Goal: Task Accomplishment & Management: Manage account settings

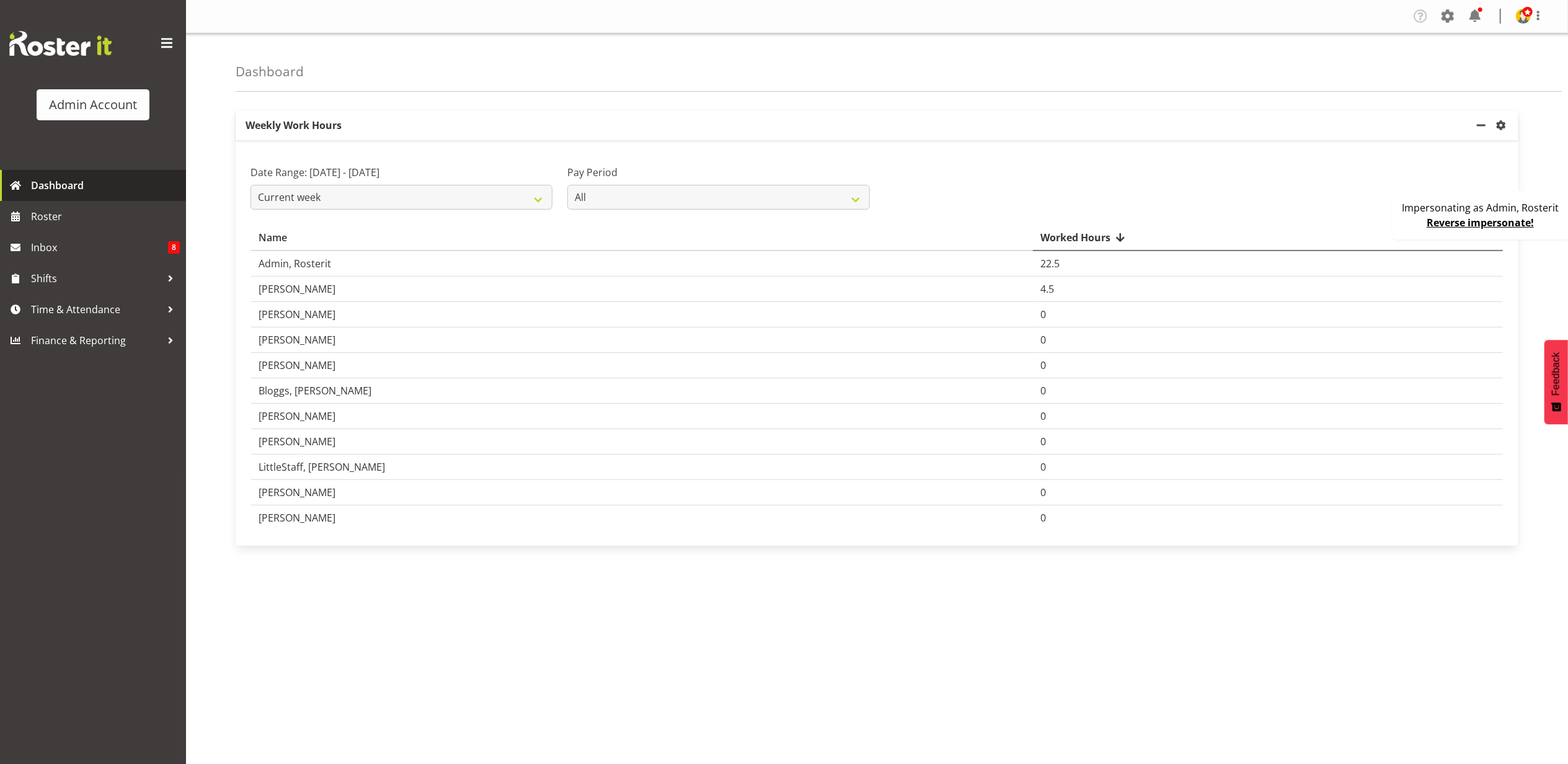
click at [97, 189] on span "Dashboard" at bounding box center [105, 185] width 149 height 18
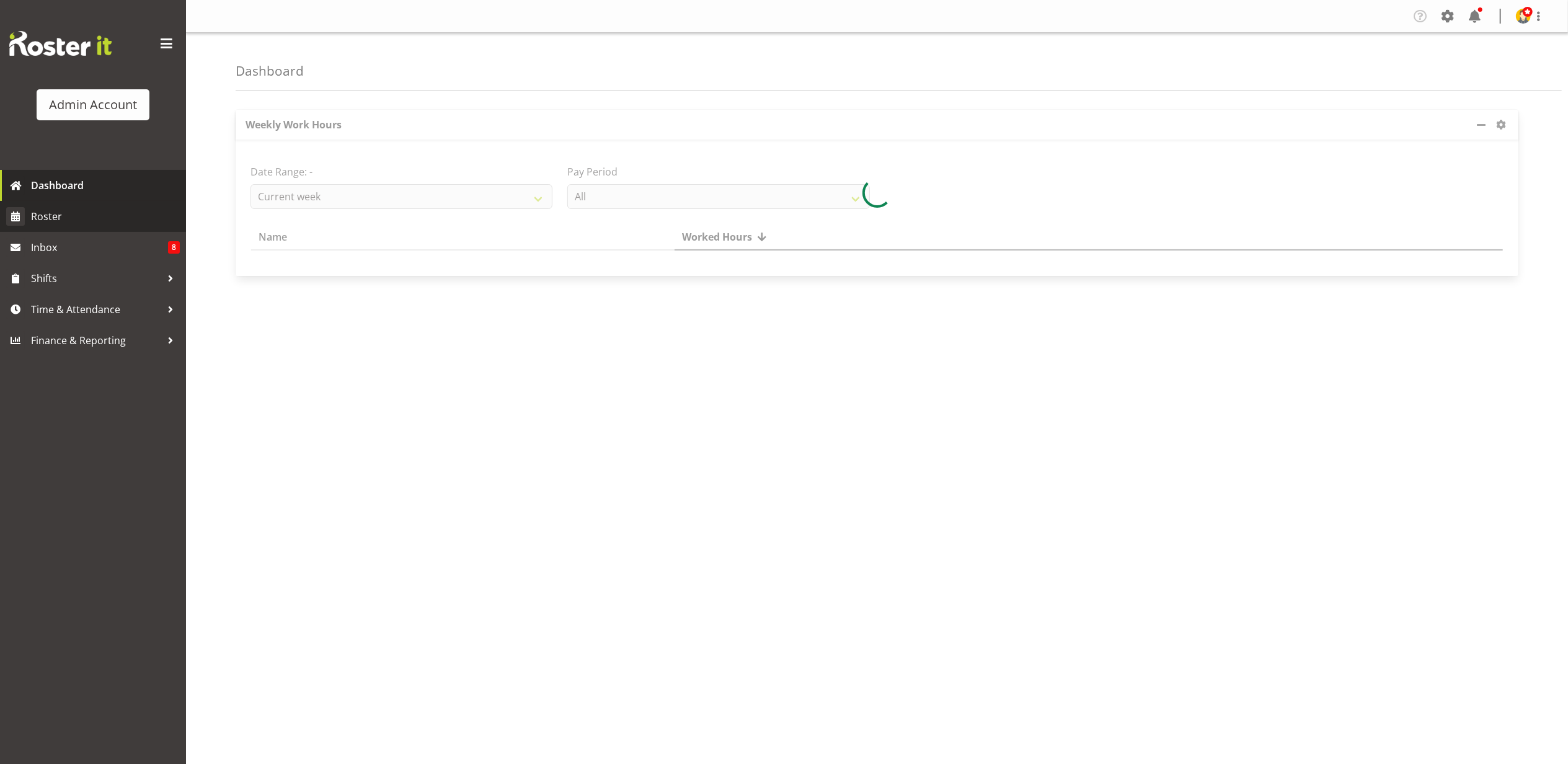
click at [80, 214] on span "Roster" at bounding box center [105, 216] width 149 height 18
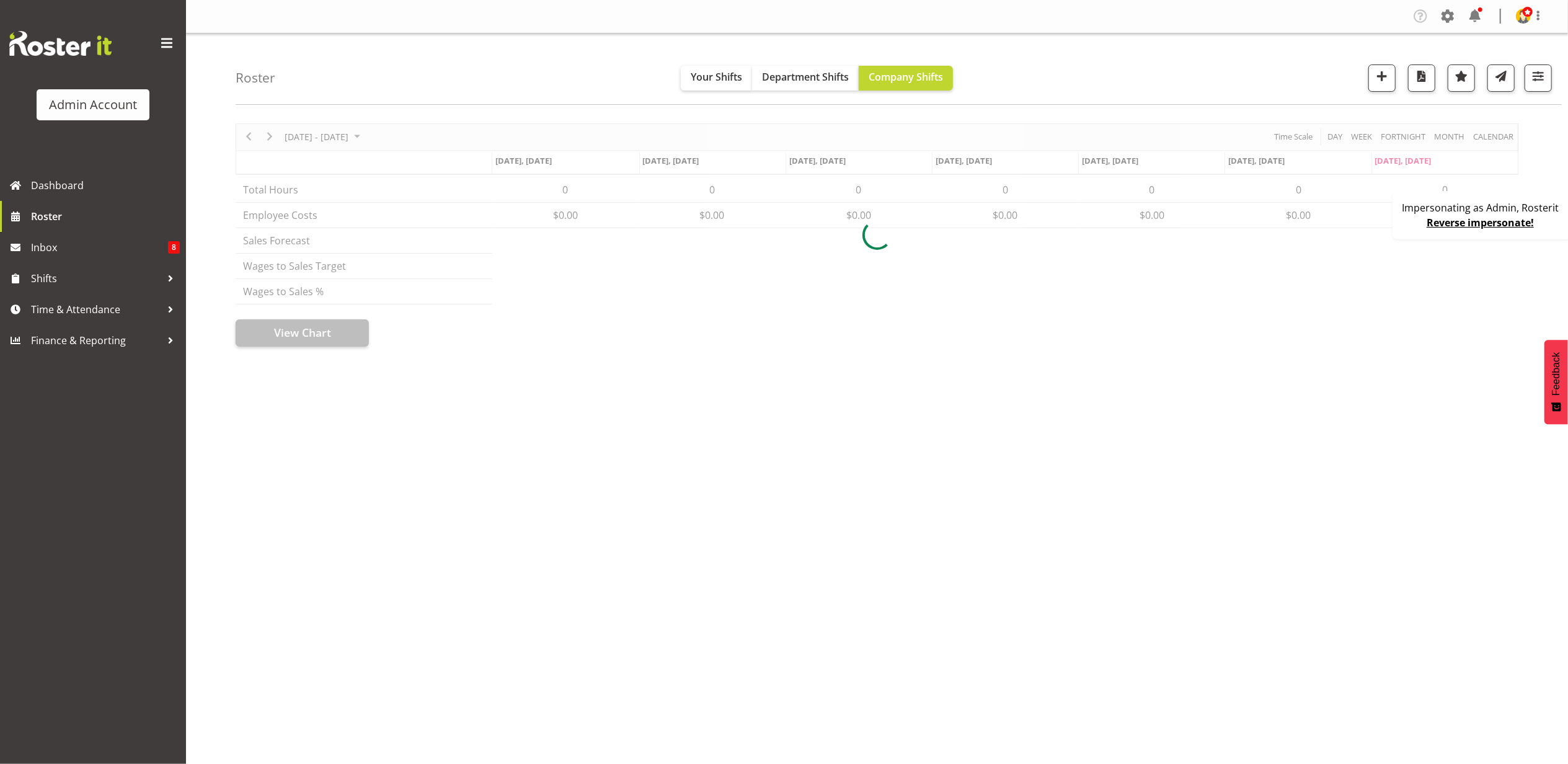
click at [1414, 225] on div "Impersonating as Admin, Rosterit Reverse impersonate!" at bounding box center [1481, 215] width 179 height 48
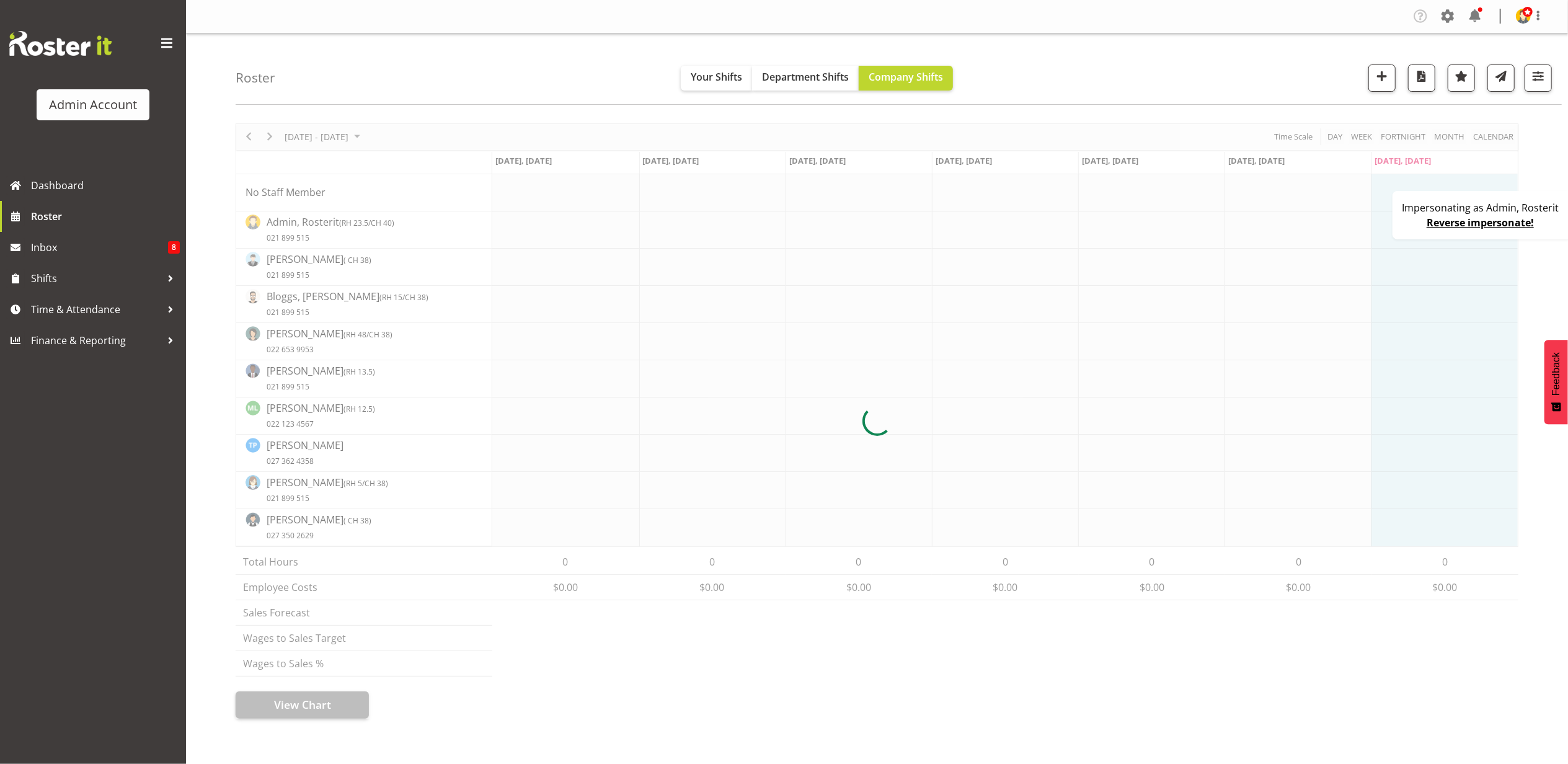
click at [1414, 225] on div "Impersonating as Admin, Rosterit Reverse impersonate!" at bounding box center [1481, 215] width 179 height 48
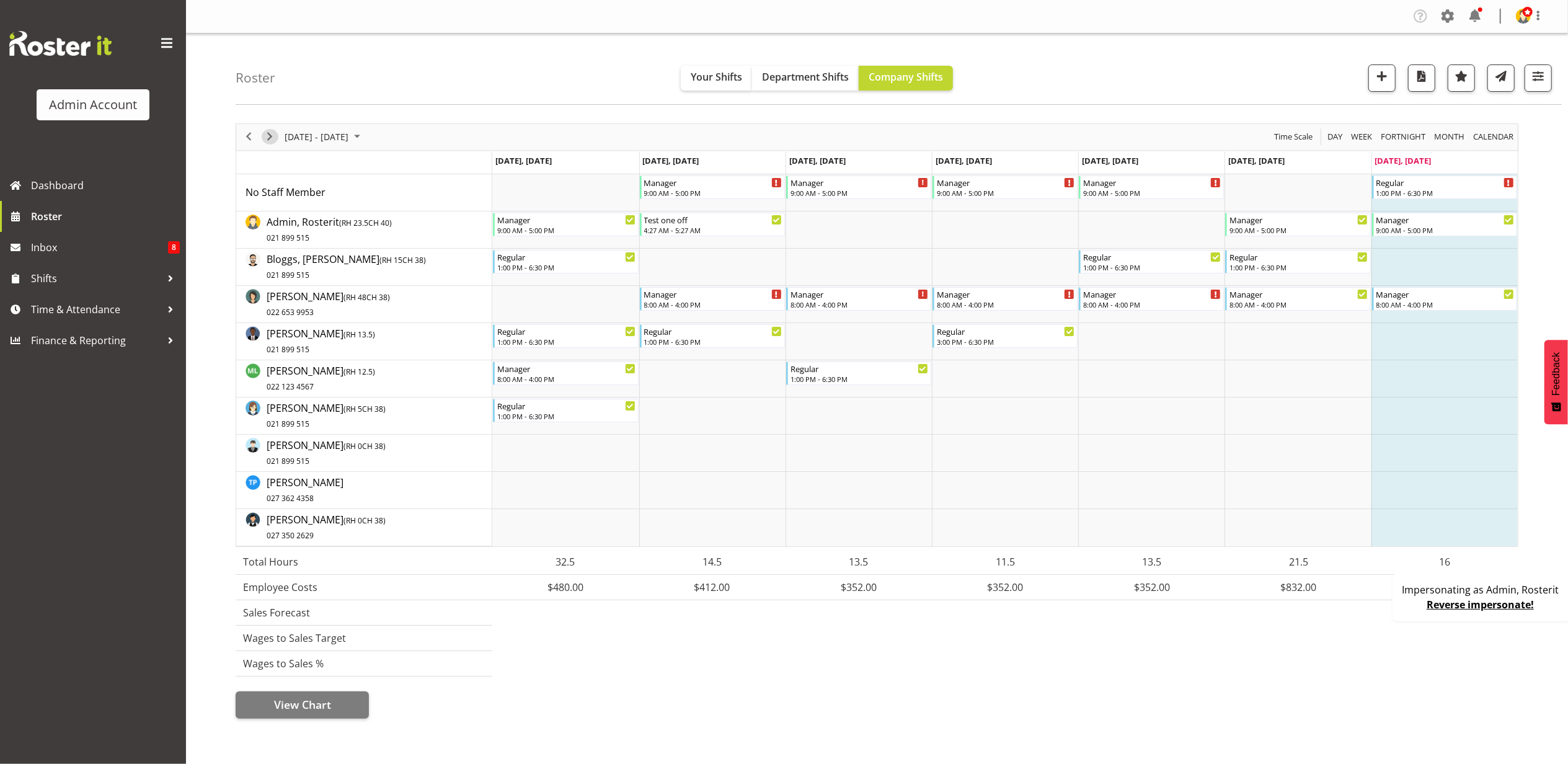
click at [266, 132] on span "Next" at bounding box center [270, 136] width 15 height 16
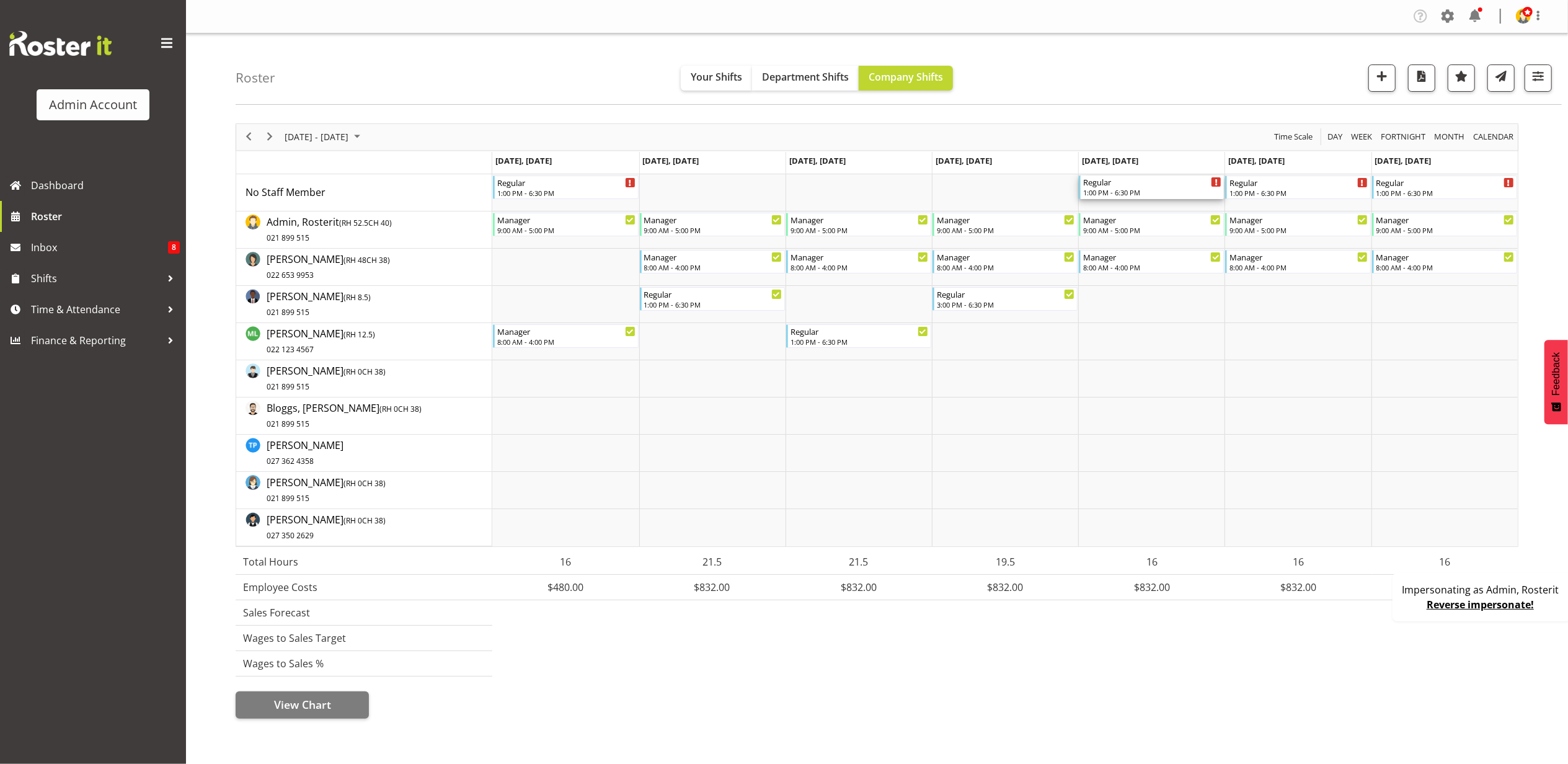
click at [1174, 193] on div "1:00 PM - 6:30 PM" at bounding box center [1152, 191] width 138 height 10
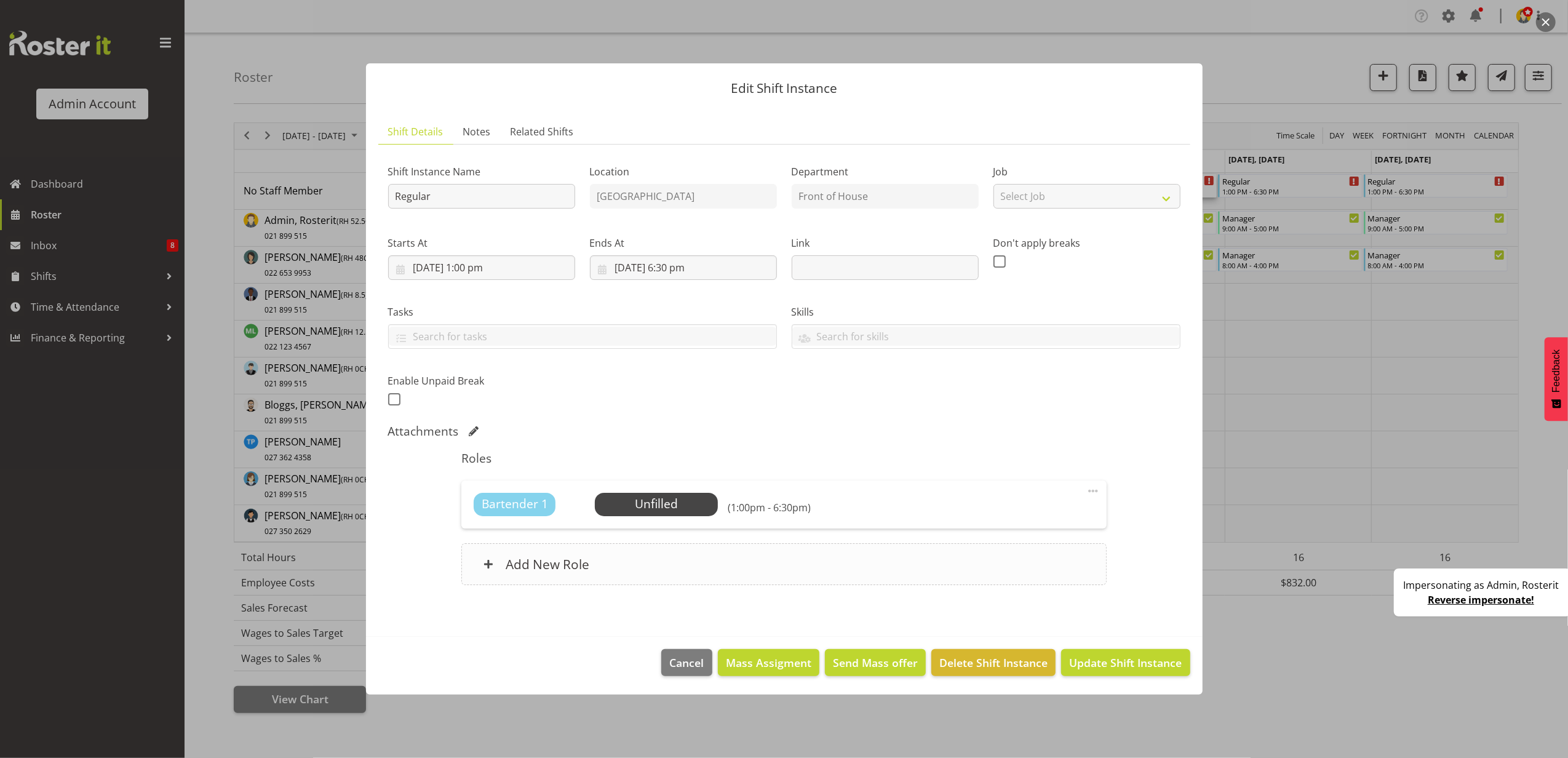
click at [578, 572] on h6 "Add New Role" at bounding box center [547, 563] width 84 height 16
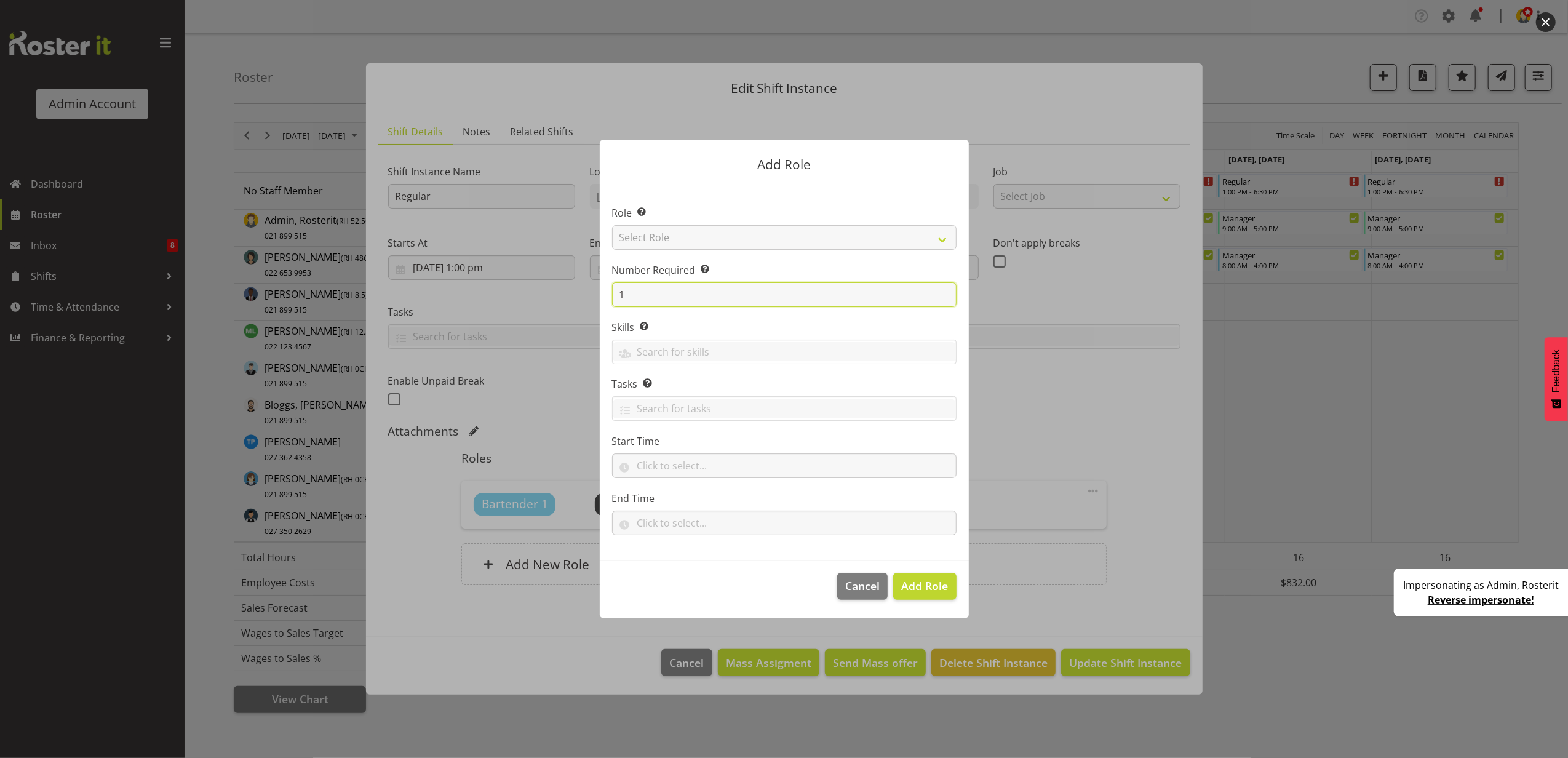
click at [717, 295] on input "1" at bounding box center [784, 295] width 344 height 25
type input "2"
drag, startPoint x: 720, startPoint y: 229, endPoint x: 719, endPoint y: 236, distance: 7.1
click at [720, 229] on select "Select Role Bartender Cleaner Cook Manager Waiter" at bounding box center [784, 237] width 344 height 25
select select "3"
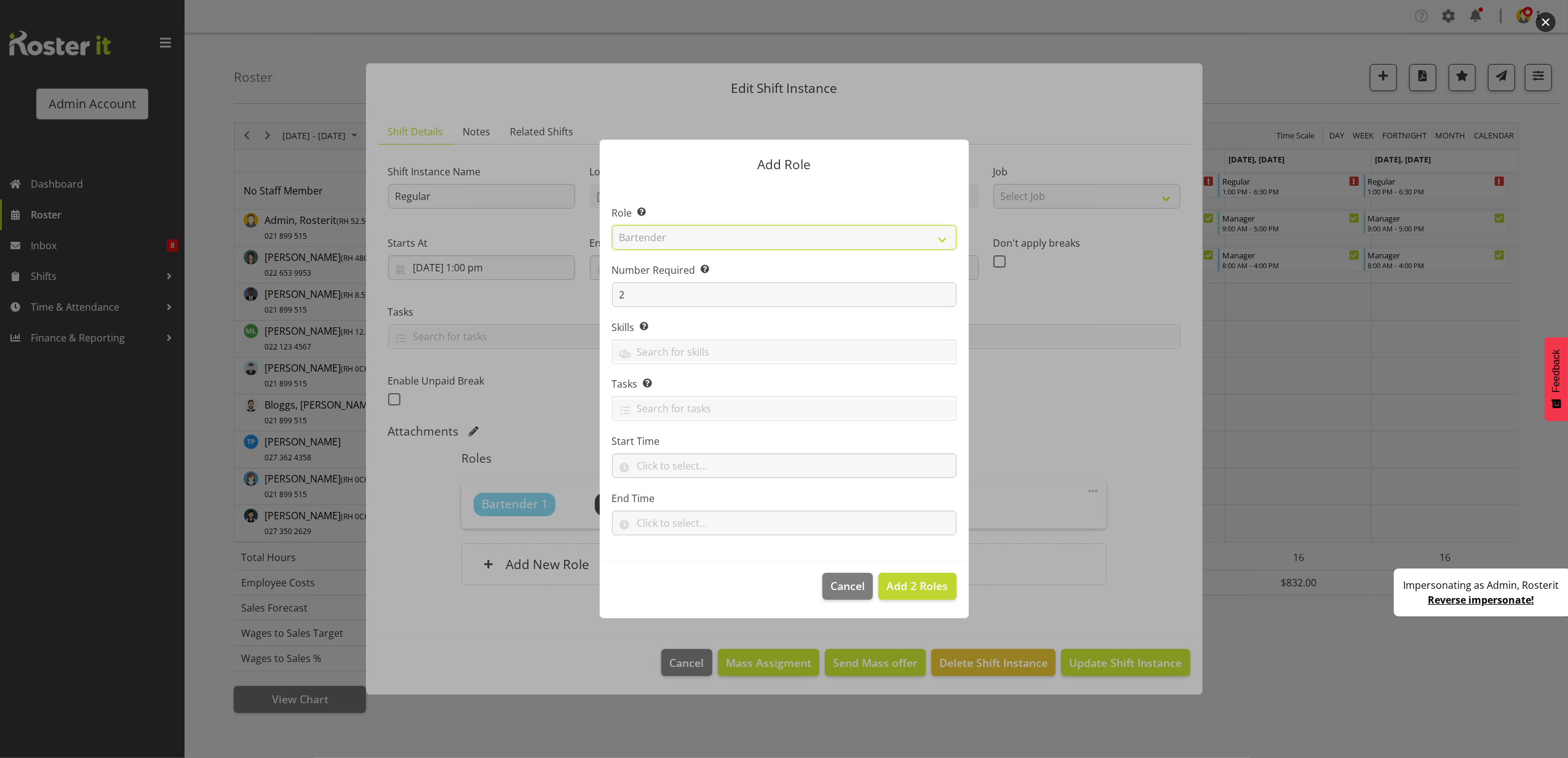
click at [612, 225] on select "Select Role Bartender Cleaner Cook Manager Waiter" at bounding box center [784, 237] width 344 height 25
click at [897, 578] on span "Add 2 Roles" at bounding box center [917, 585] width 62 height 15
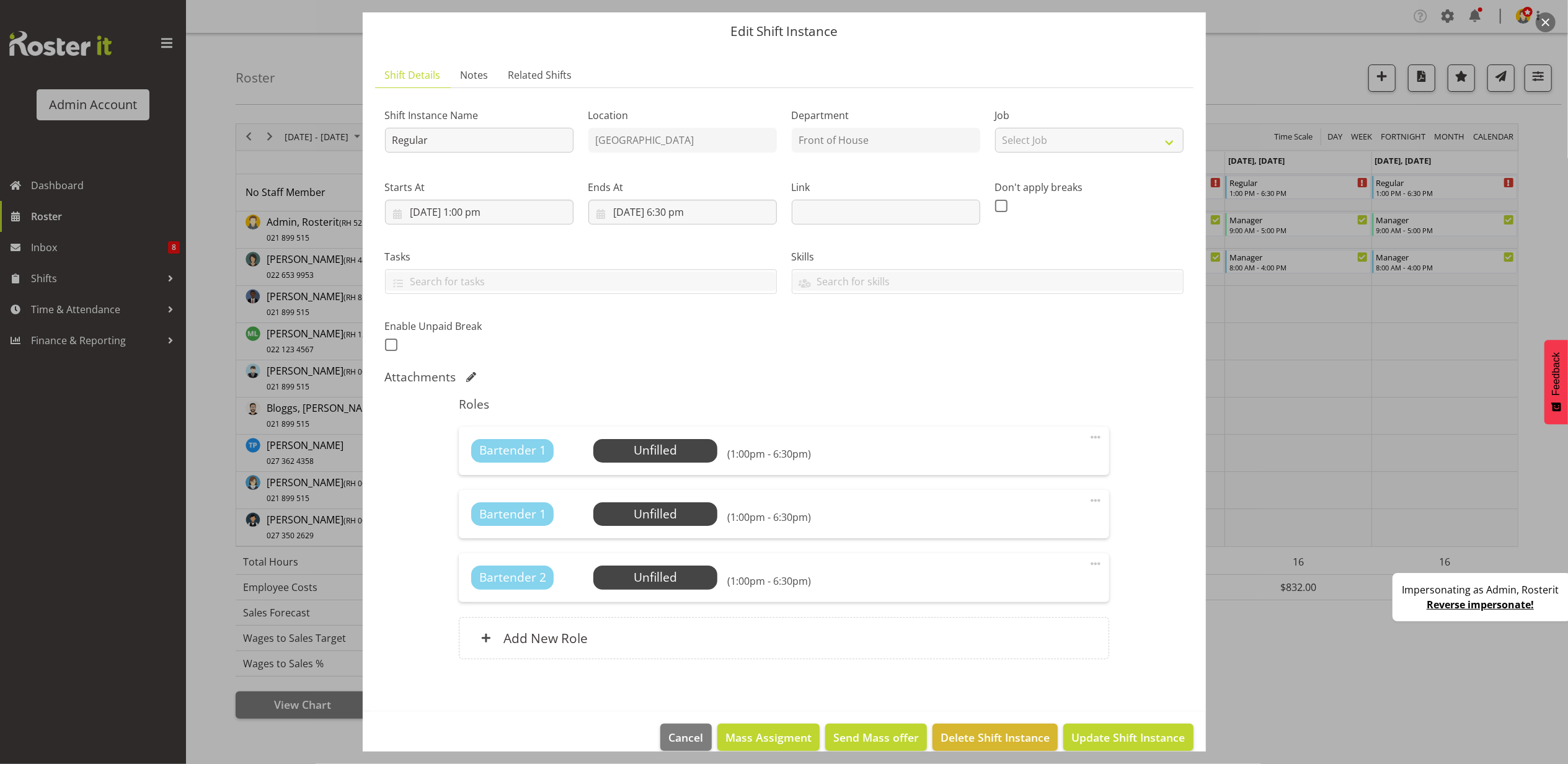
scroll to position [57, 0]
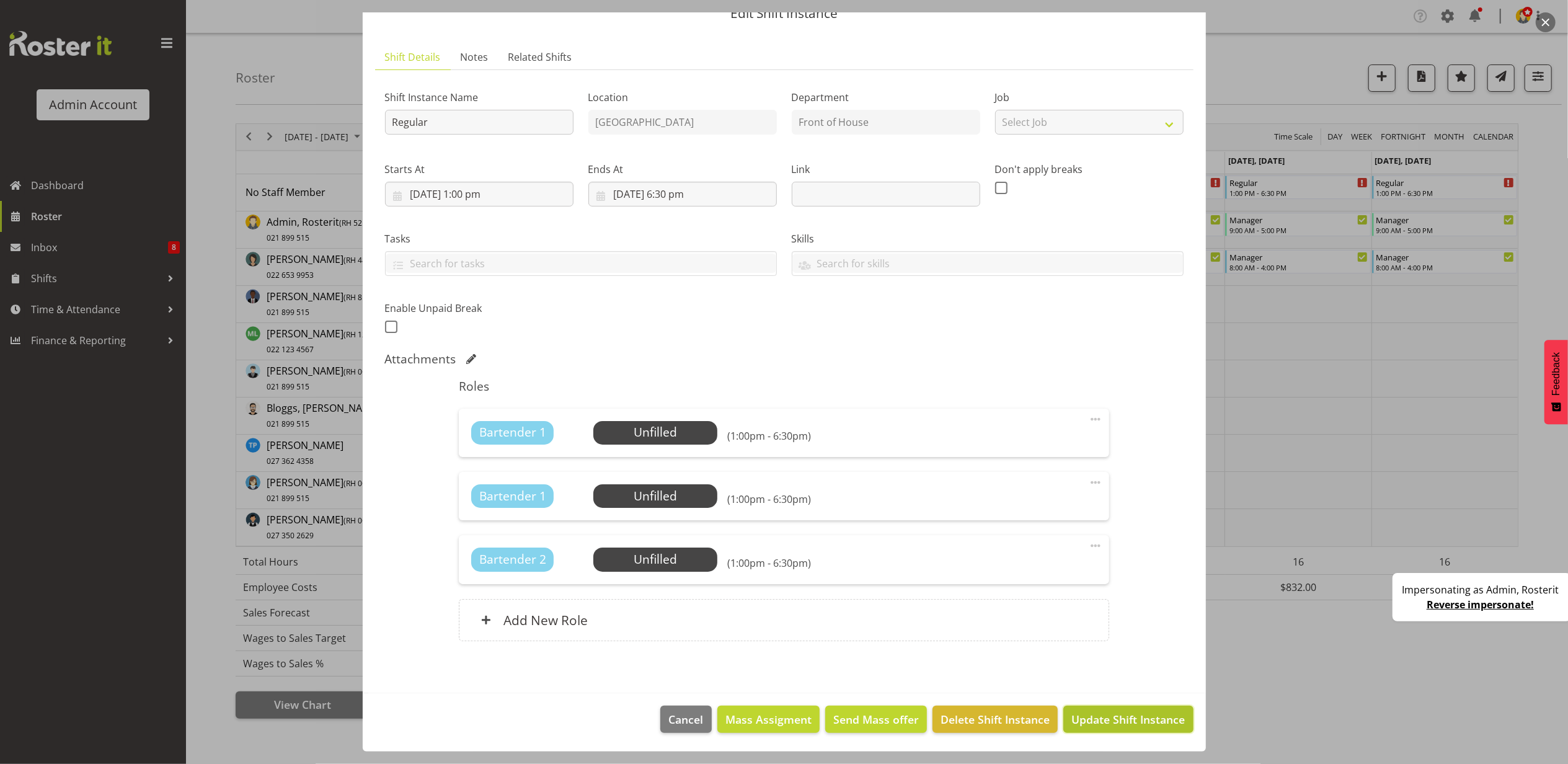
click at [1119, 722] on span "Update Shift Instance" at bounding box center [1128, 719] width 114 height 16
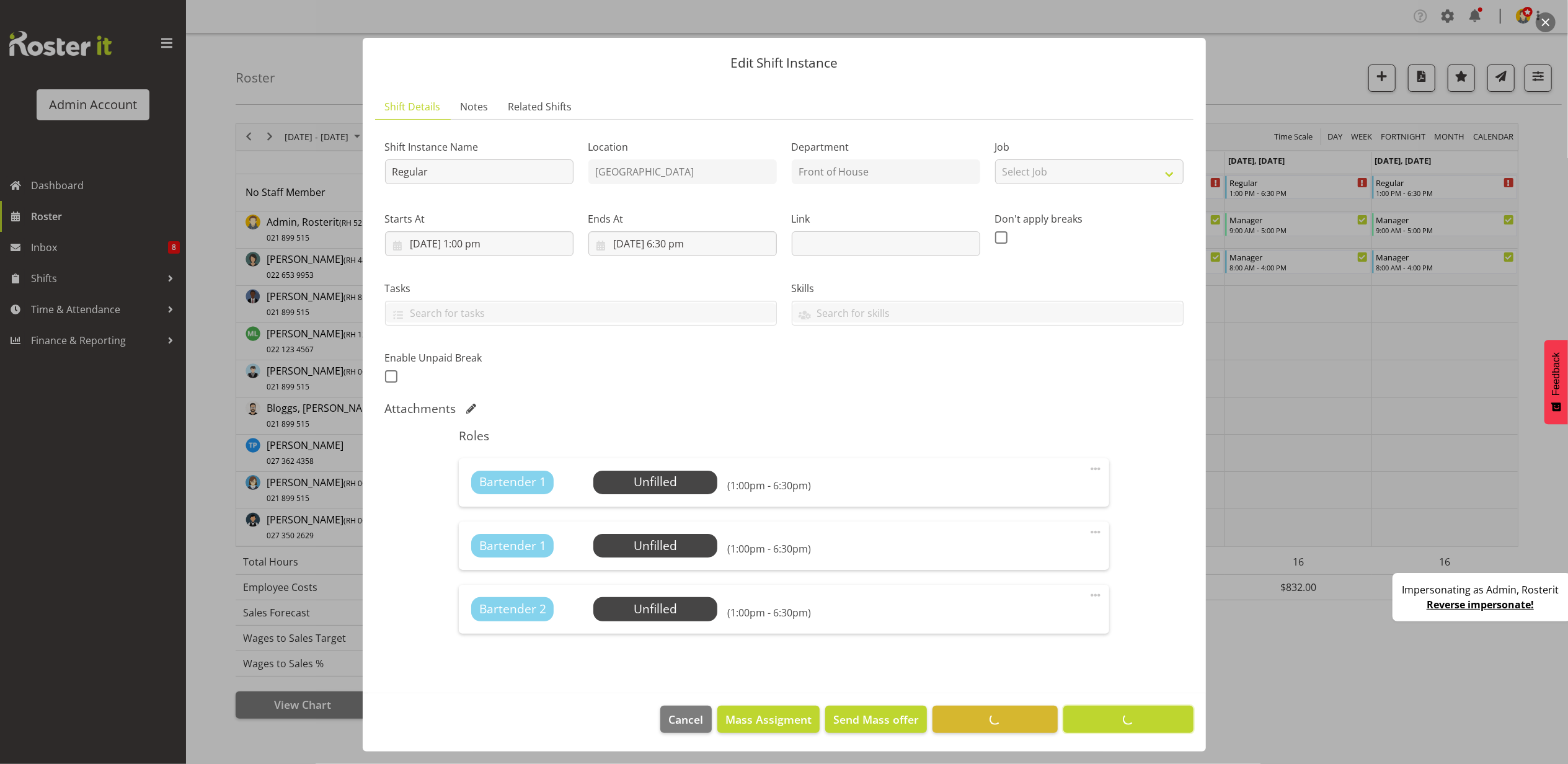
scroll to position [6, 0]
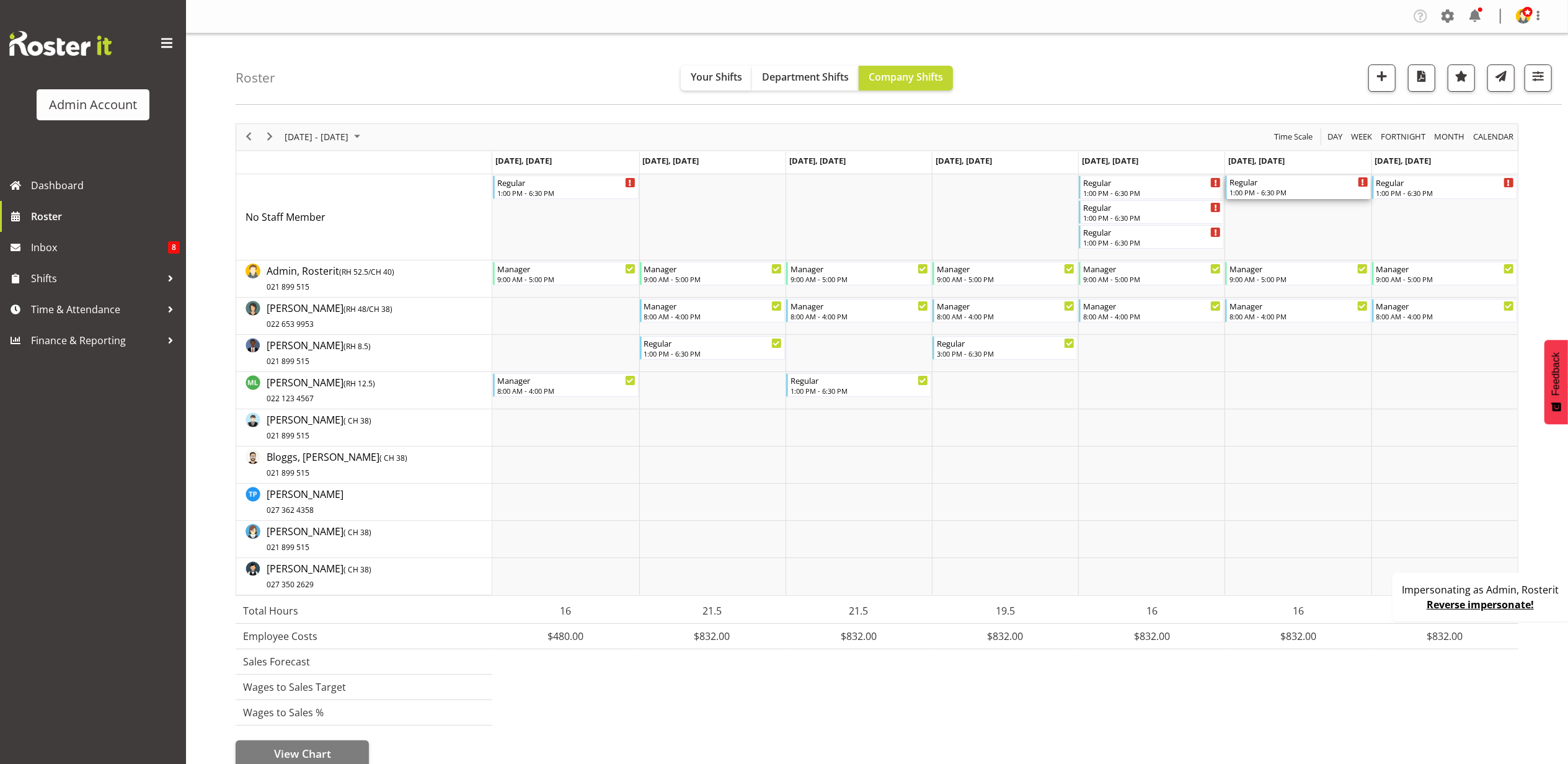
click at [1313, 191] on div "1:00 PM - 6:30 PM" at bounding box center [1298, 191] width 138 height 10
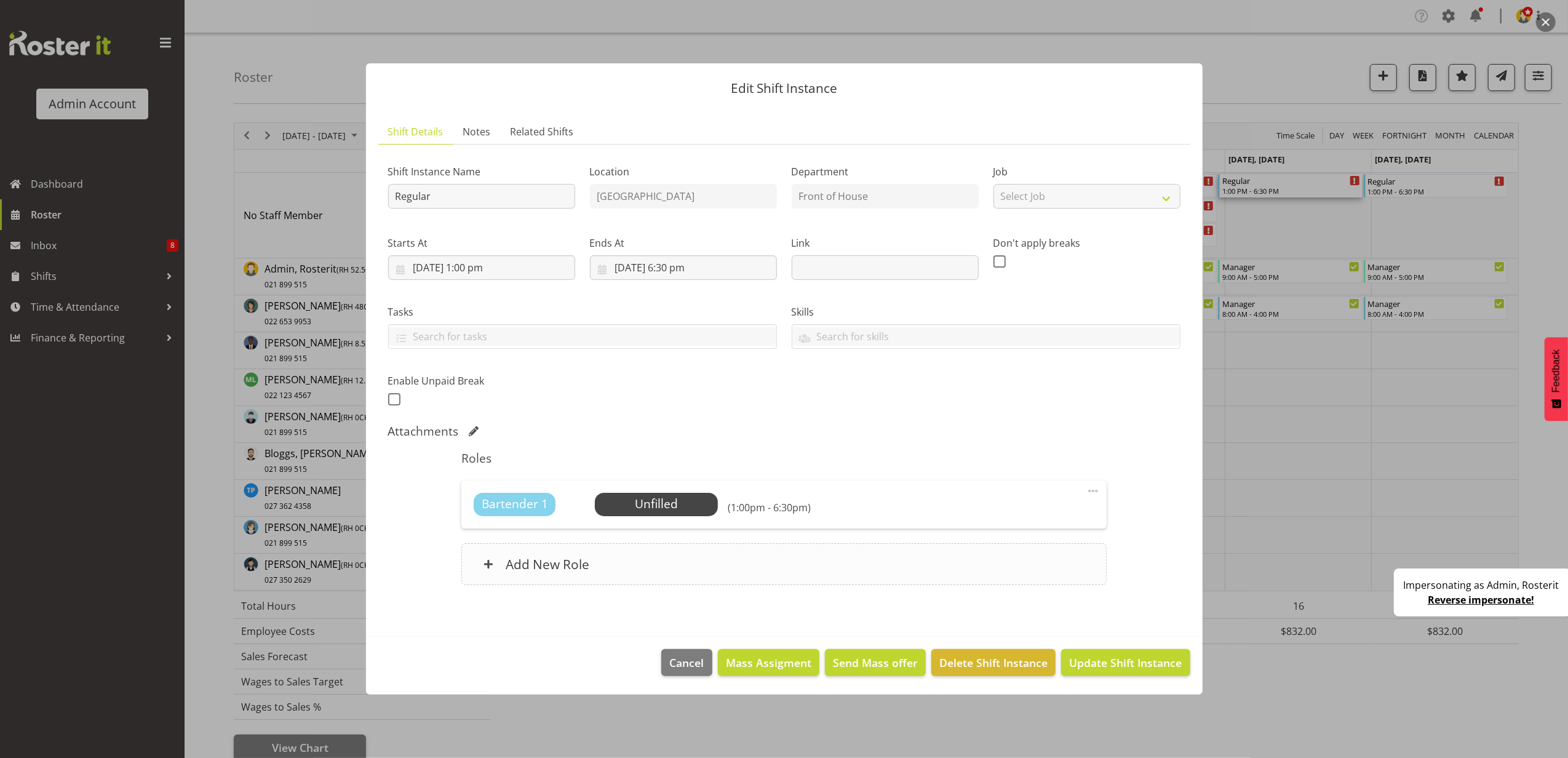
click at [662, 555] on div "Add New Role" at bounding box center [784, 564] width 645 height 42
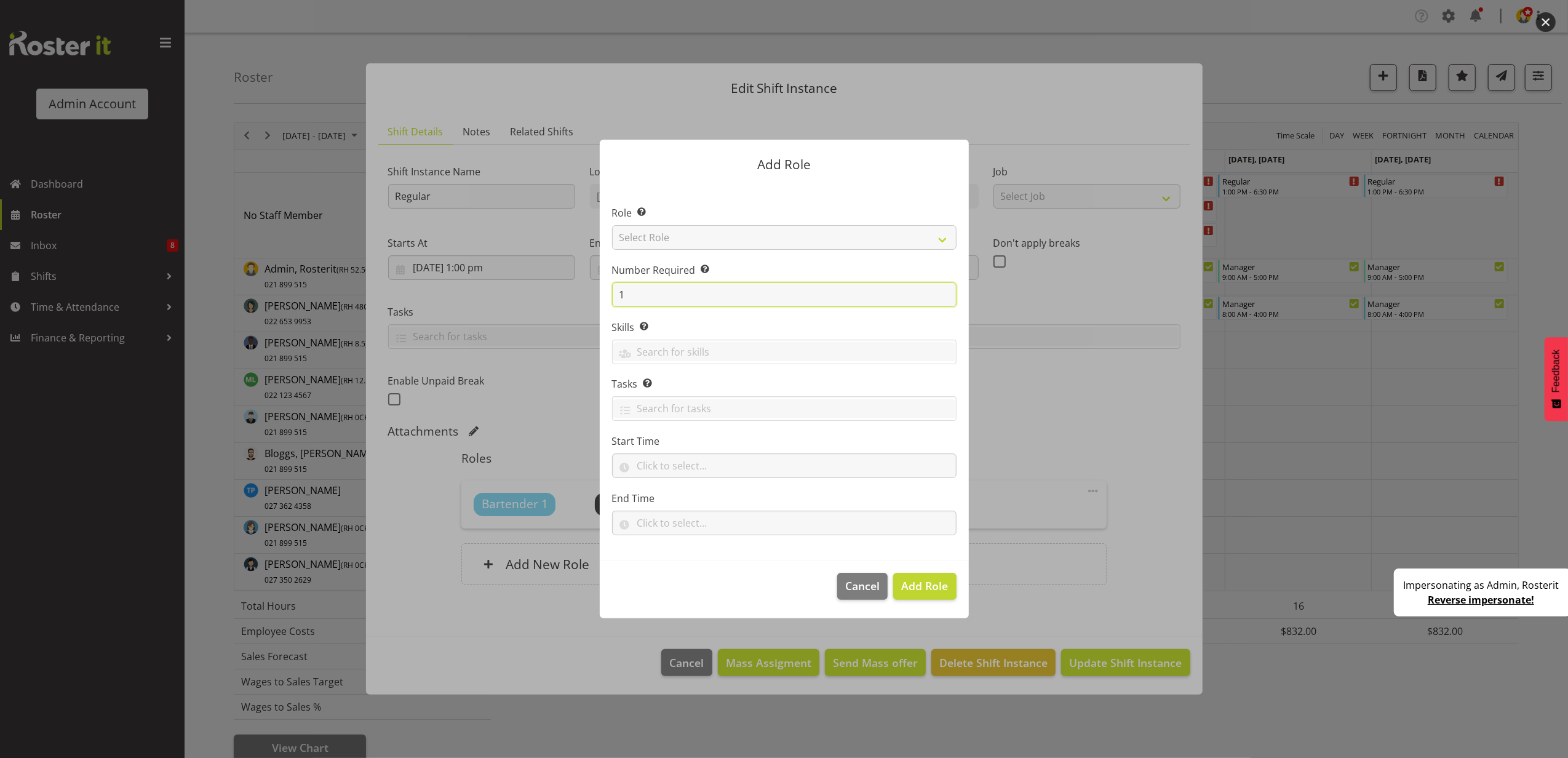
click at [654, 293] on input "1" at bounding box center [784, 295] width 344 height 25
drag, startPoint x: 654, startPoint y: 293, endPoint x: 543, endPoint y: 293, distance: 111.0
click at [543, 293] on form "Add Role Role Select the role you wish to add to the shift. Select Role Bartend…" at bounding box center [784, 379] width 590 height 540
type input "2"
click at [678, 240] on select "Select Role Bartender Cleaner Cook Manager Waiter" at bounding box center [784, 237] width 344 height 25
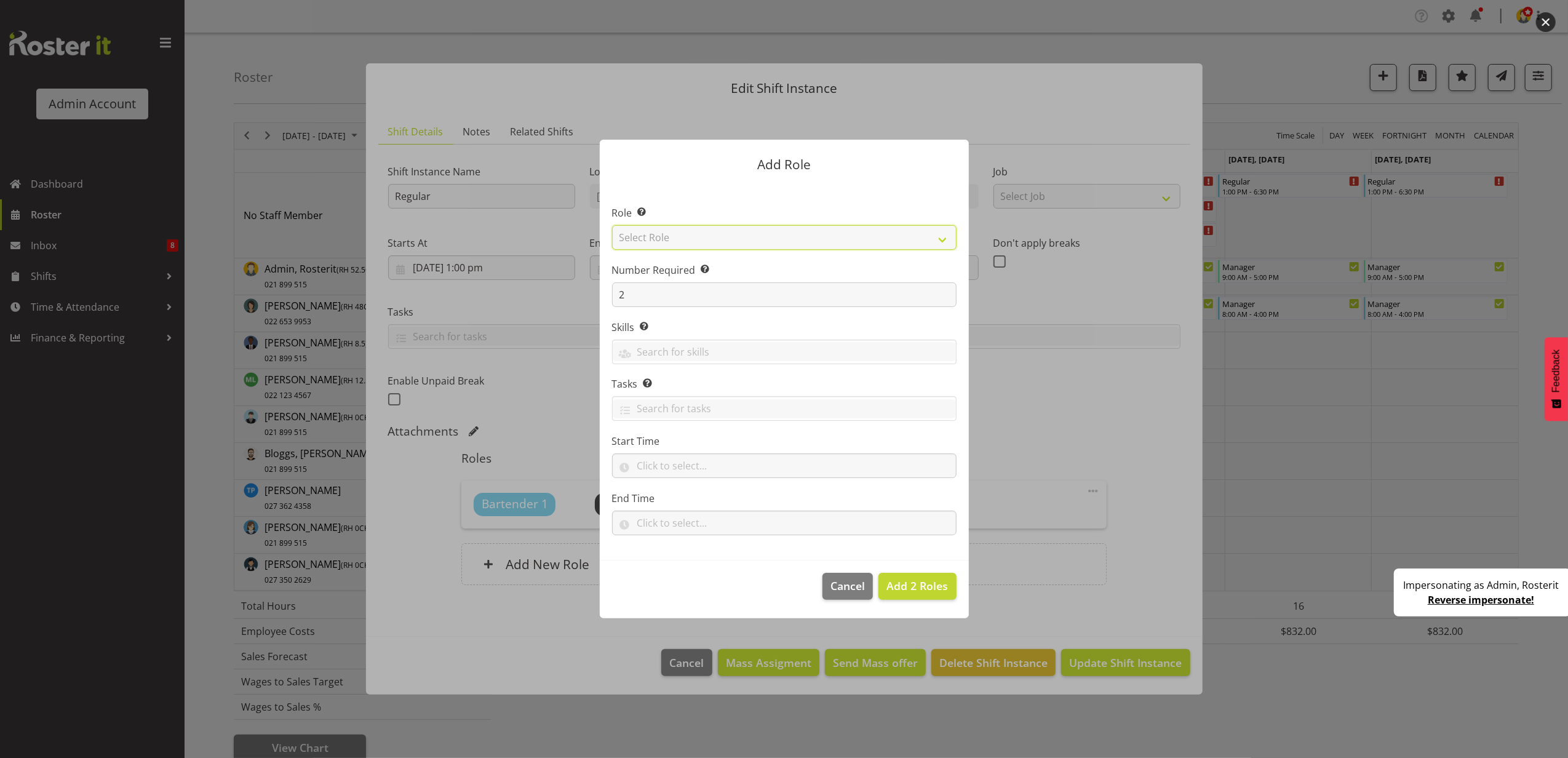
select select "3"
click at [612, 225] on select "Select Role Bartender Cleaner Cook Manager Waiter" at bounding box center [784, 237] width 344 height 25
click at [906, 591] on span "Add 2 Roles" at bounding box center [917, 585] width 62 height 15
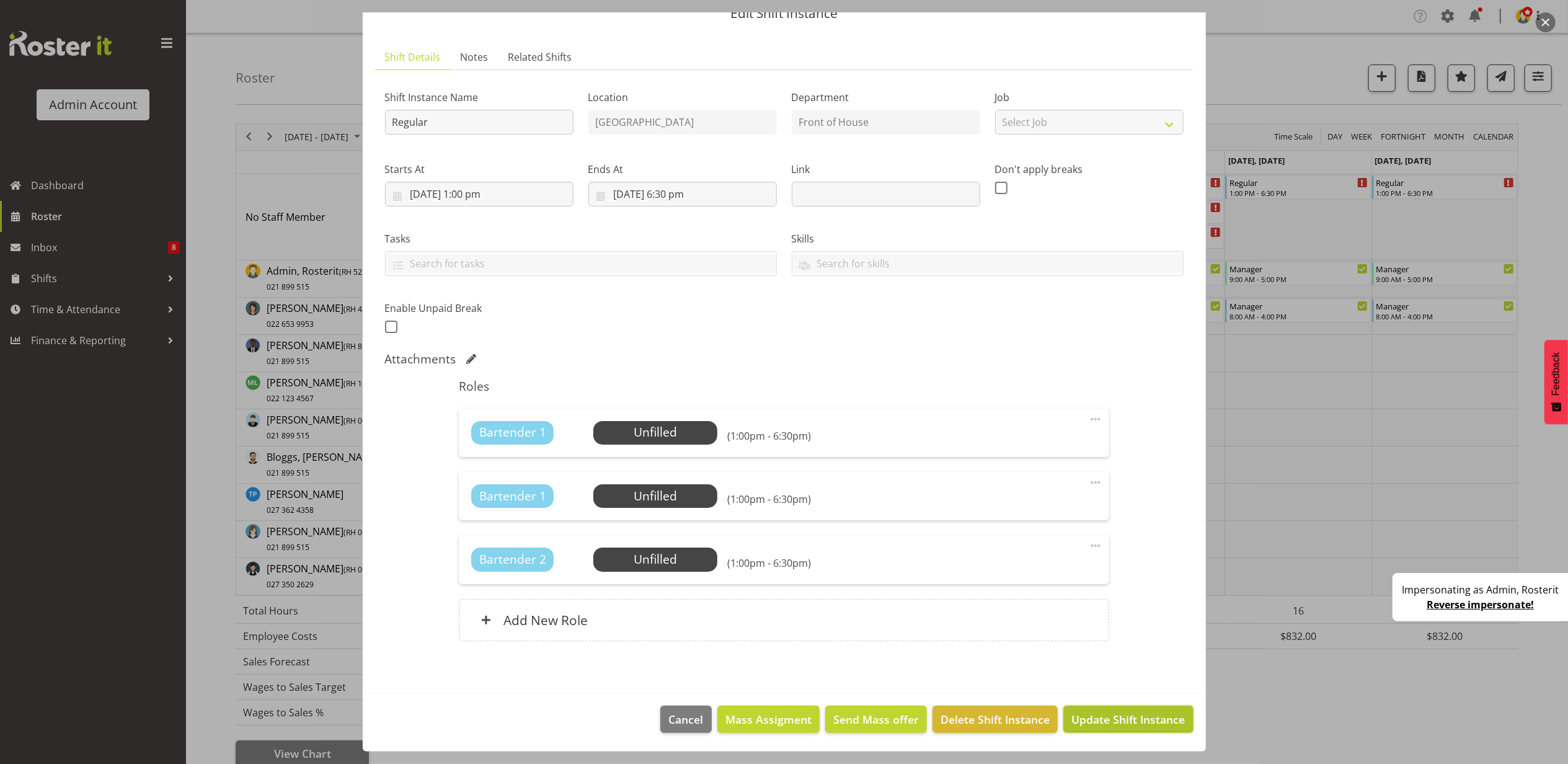
click at [1108, 709] on button "Update Shift Instance" at bounding box center [1128, 719] width 130 height 27
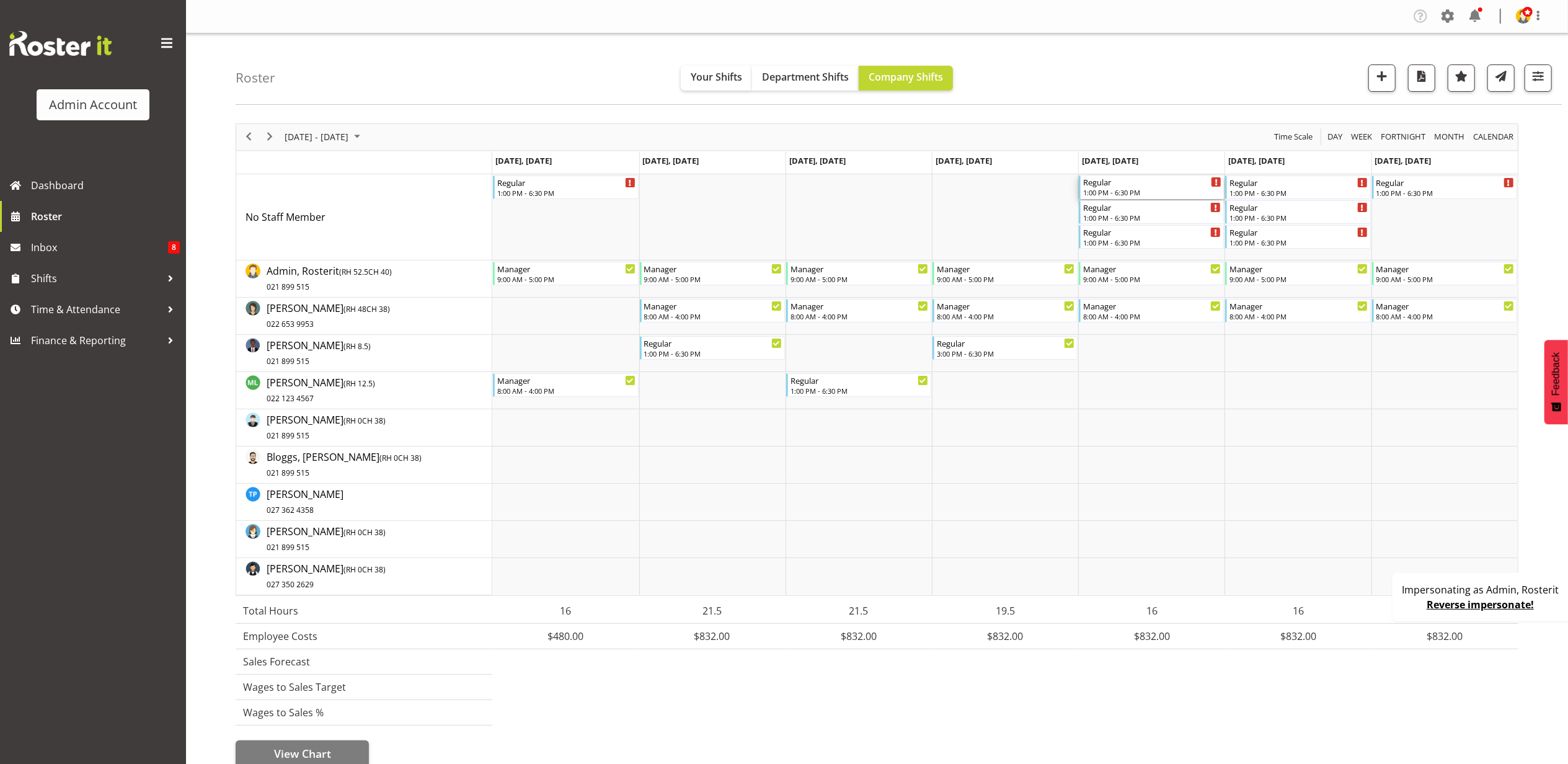
click at [1151, 192] on div "1:00 PM - 6:30 PM" at bounding box center [1152, 191] width 138 height 10
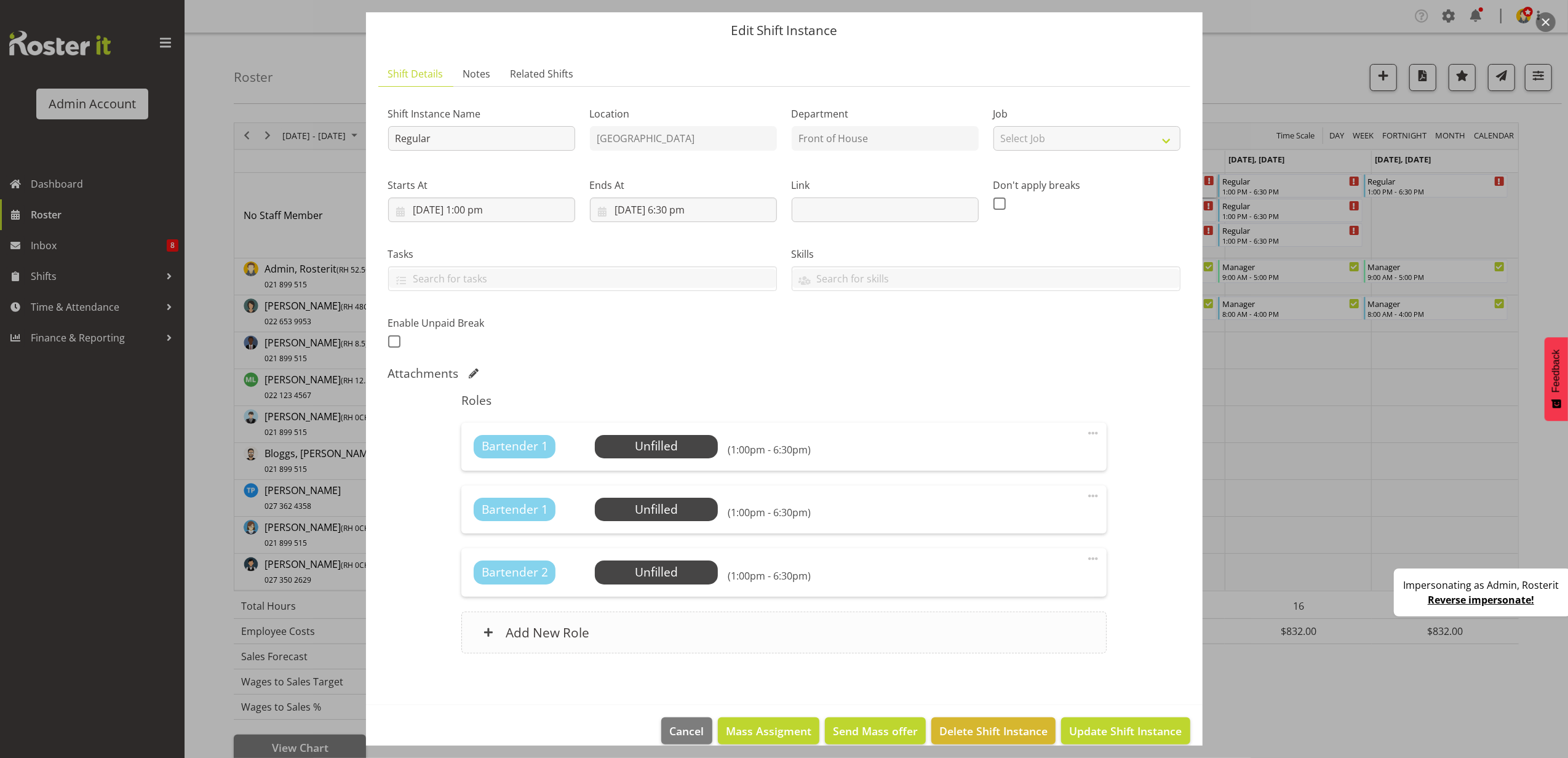
scroll to position [57, 0]
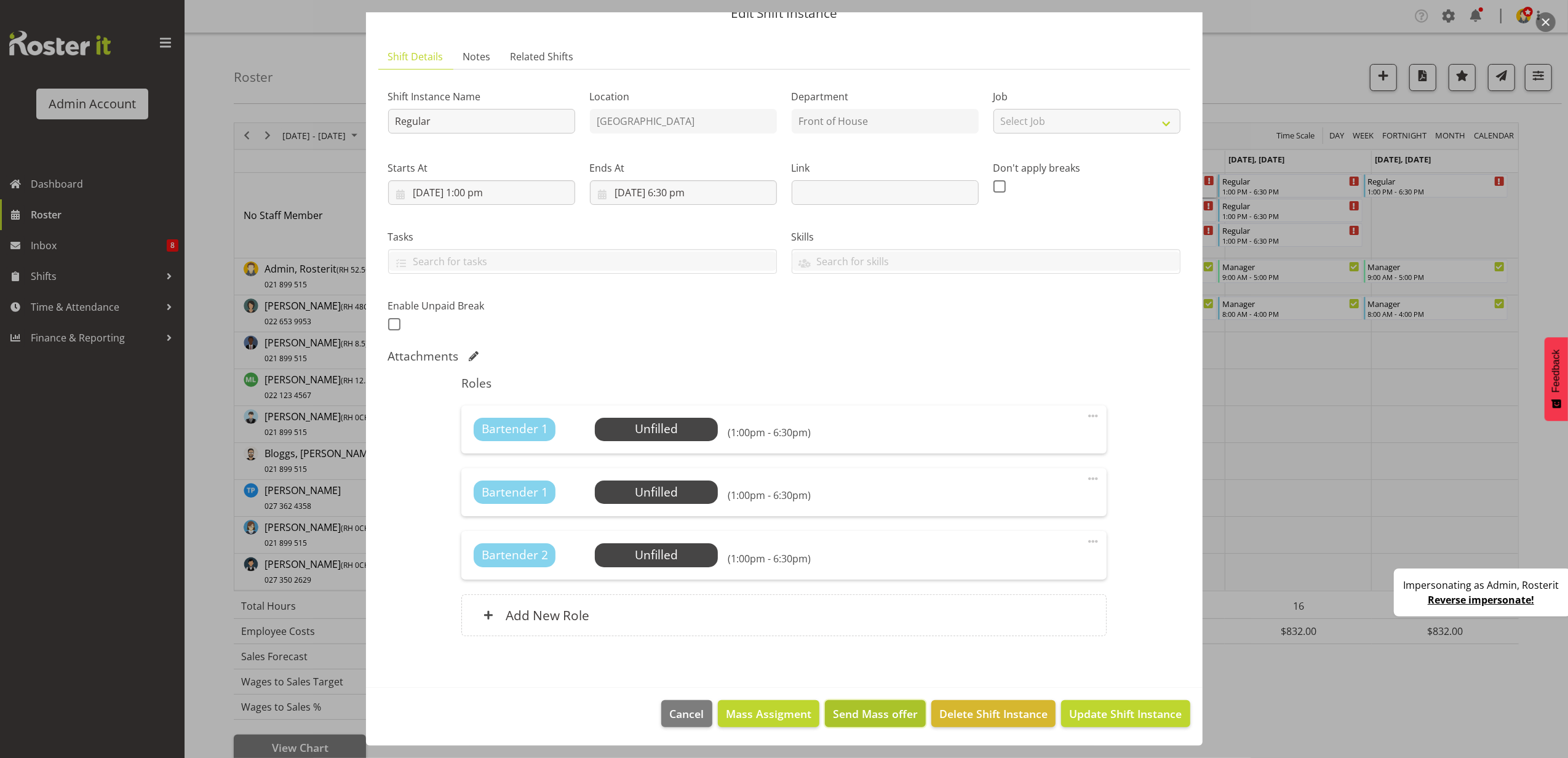
click at [861, 718] on span "Send Mass offer" at bounding box center [876, 713] width 84 height 16
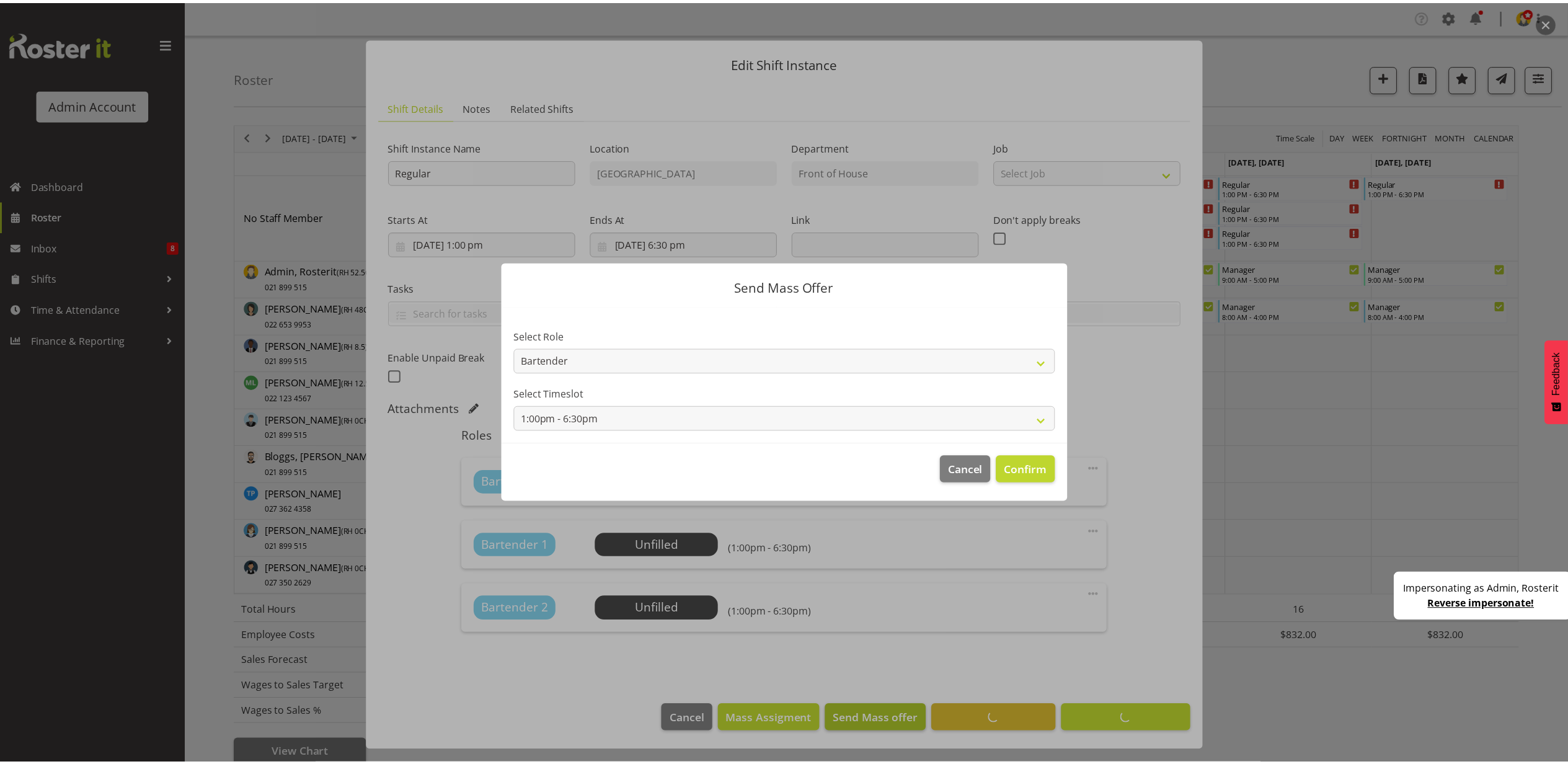
scroll to position [6, 0]
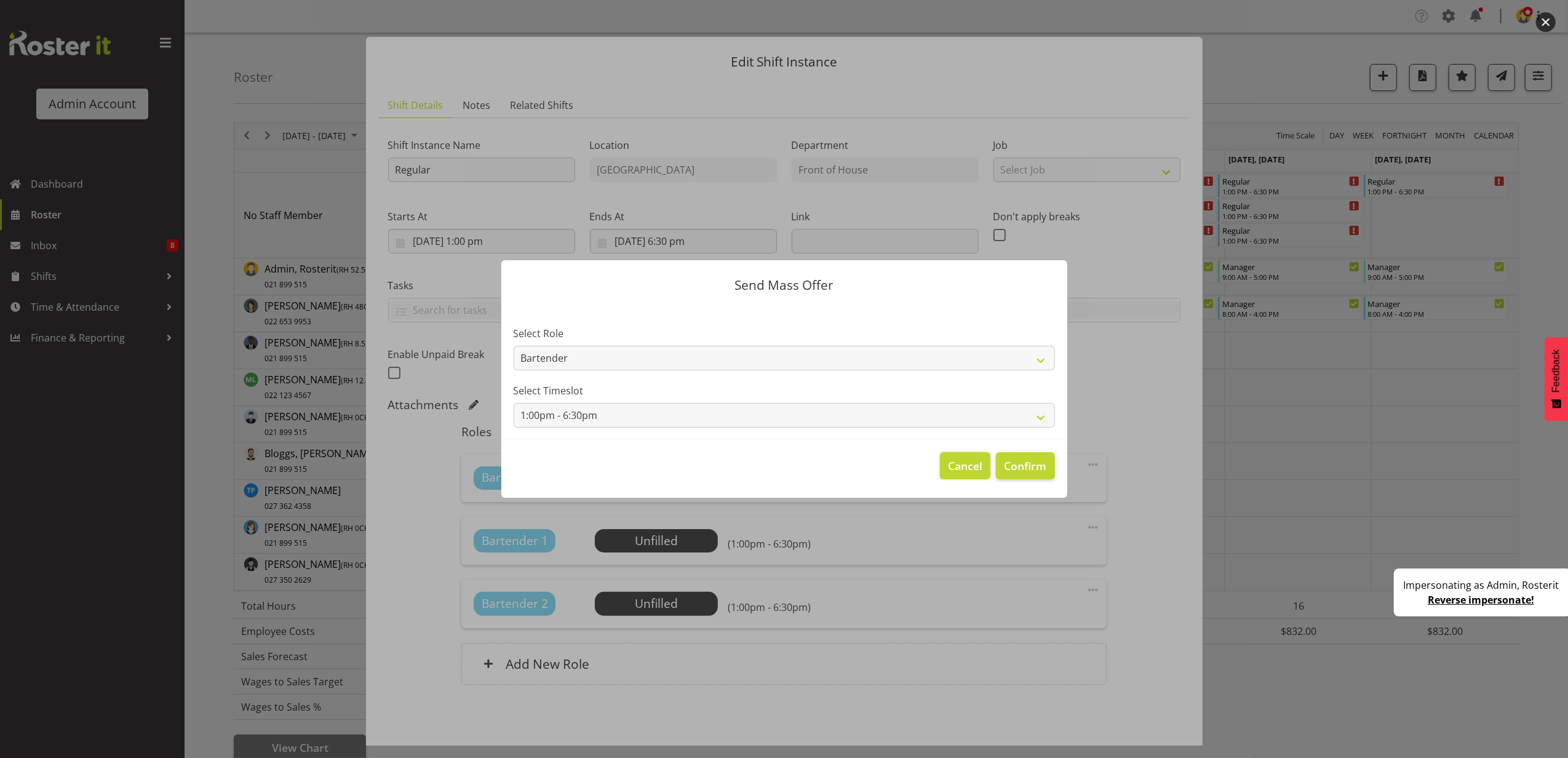
click at [948, 473] on span "Cancel" at bounding box center [966, 465] width 35 height 16
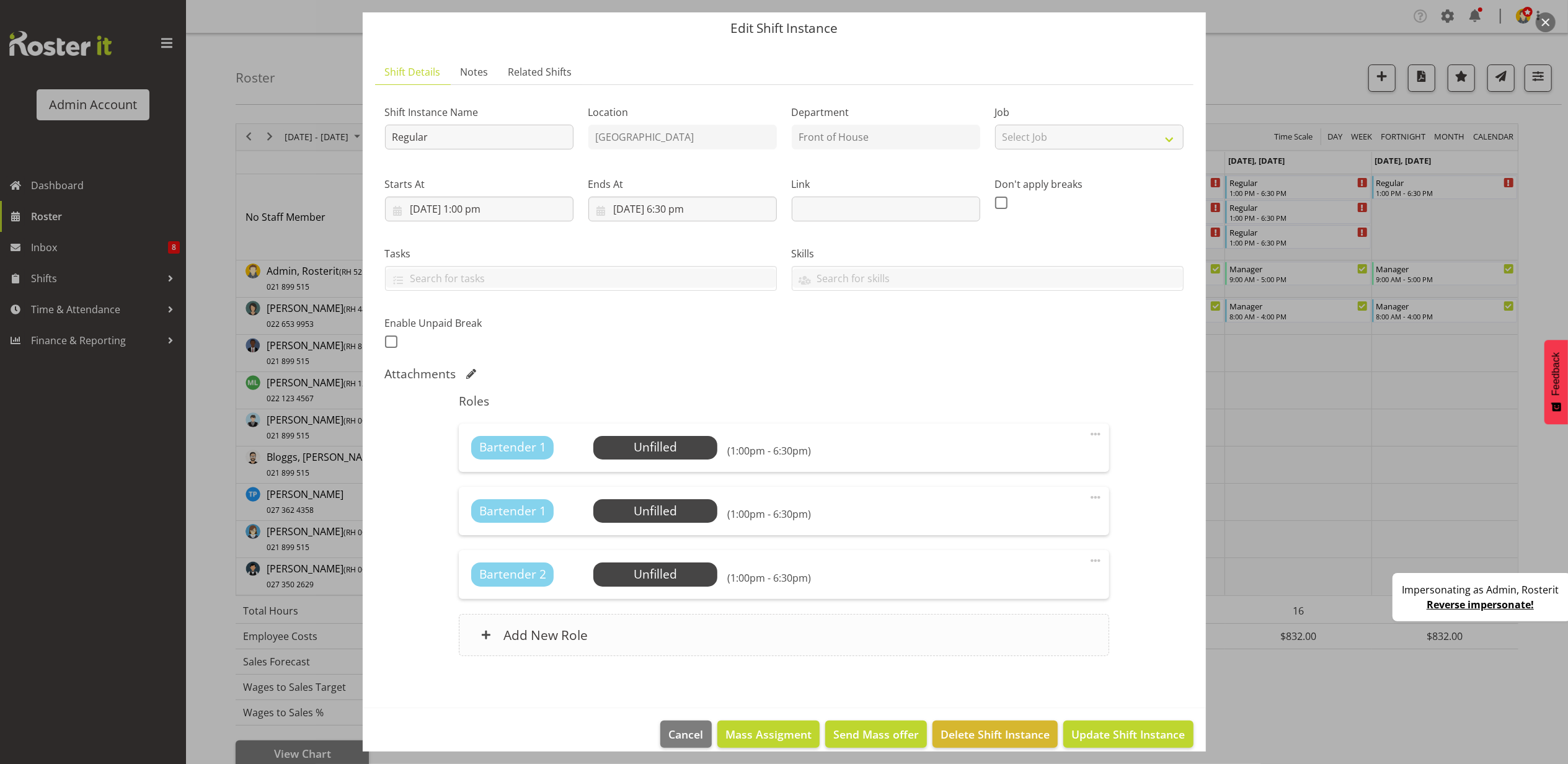
scroll to position [57, 0]
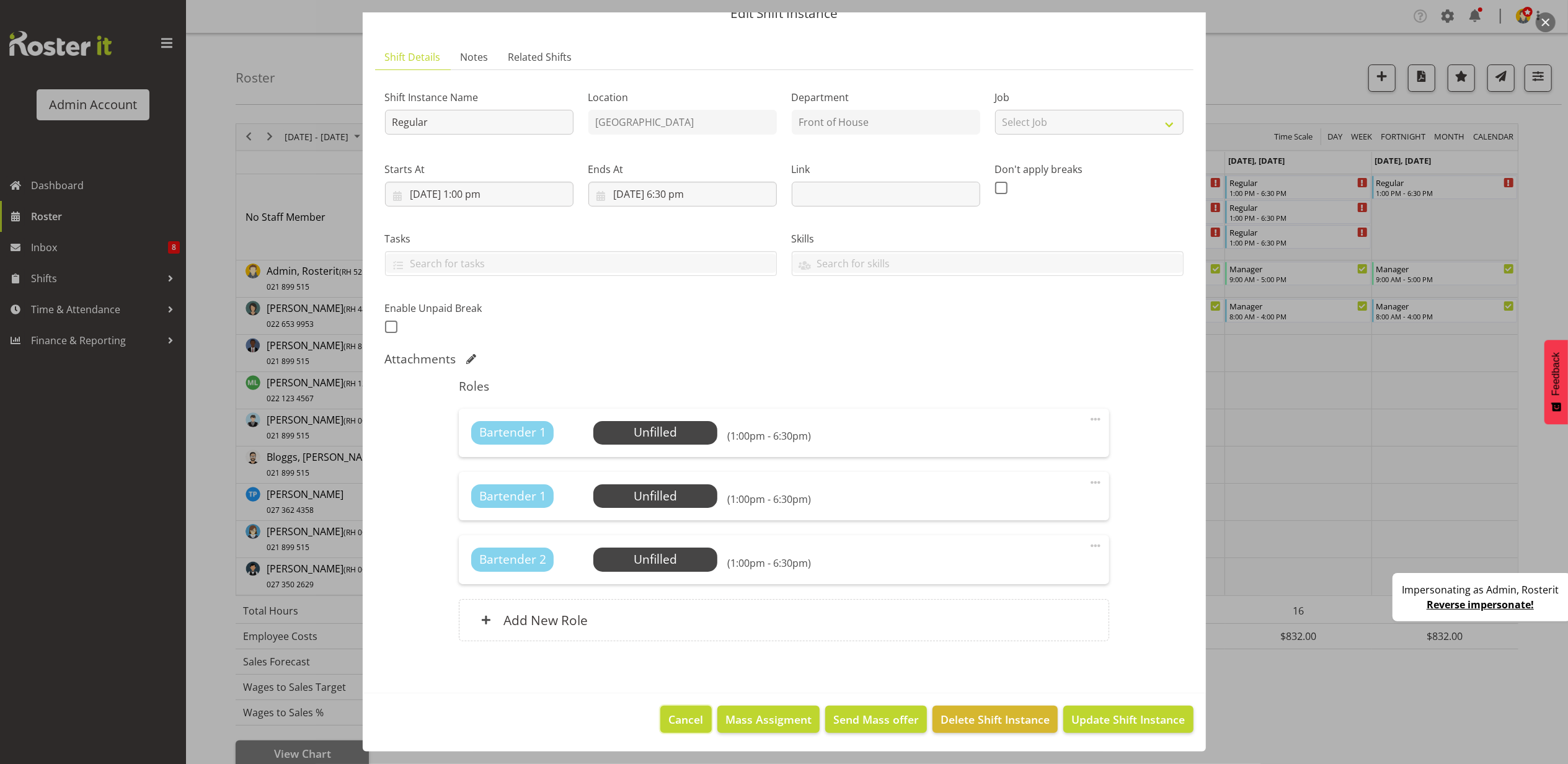
click at [695, 717] on button "Cancel" at bounding box center [685, 719] width 51 height 27
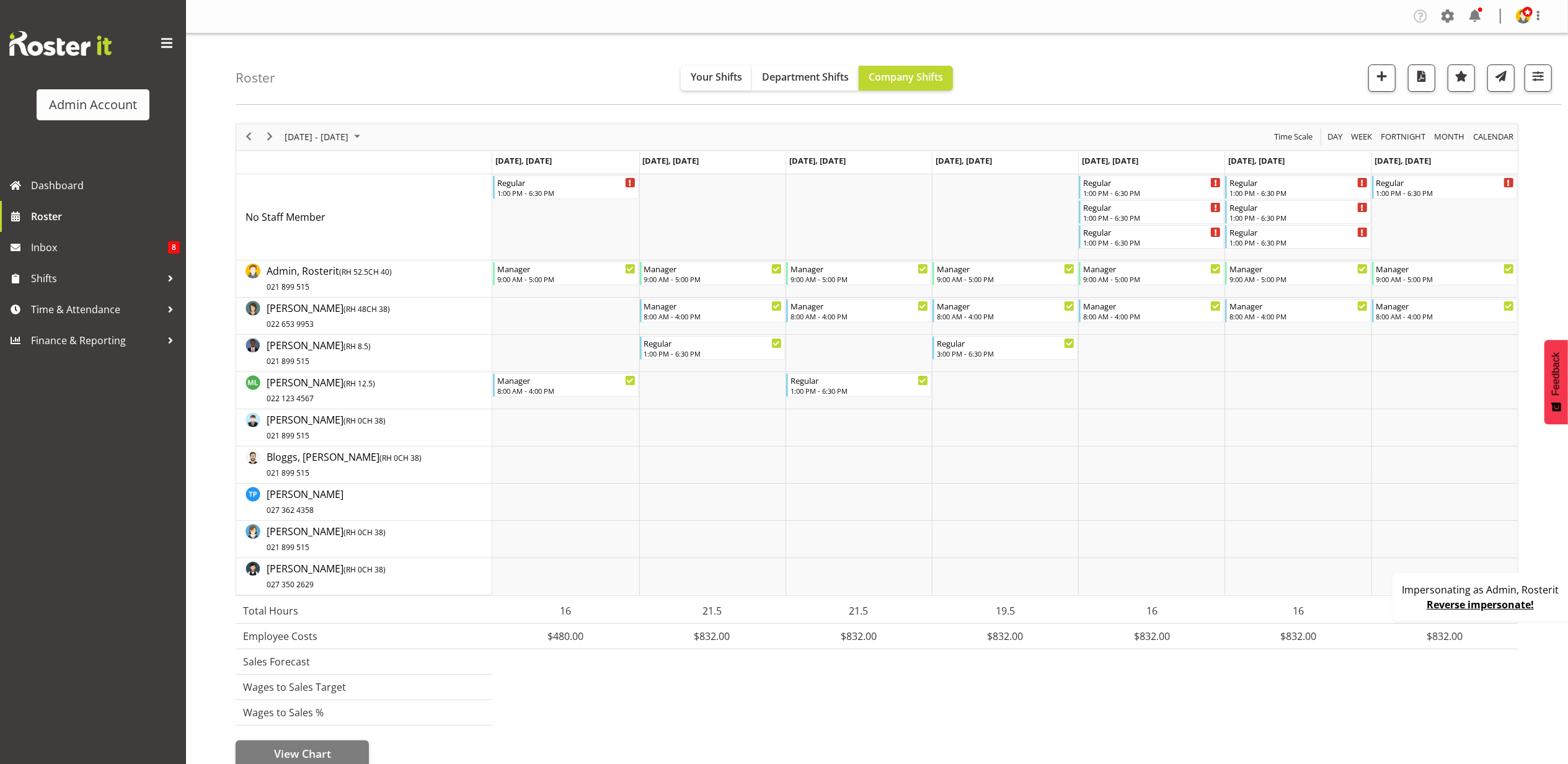
click at [1450, 29] on div "Company Settings Roles & Skills Tasks Jobs Employees Locations & Departments Ac…" at bounding box center [877, 17] width 1382 height 33
click at [1450, 12] on span at bounding box center [1447, 16] width 19 height 19
click at [1352, 125] on link "Employees" at bounding box center [1372, 134] width 172 height 22
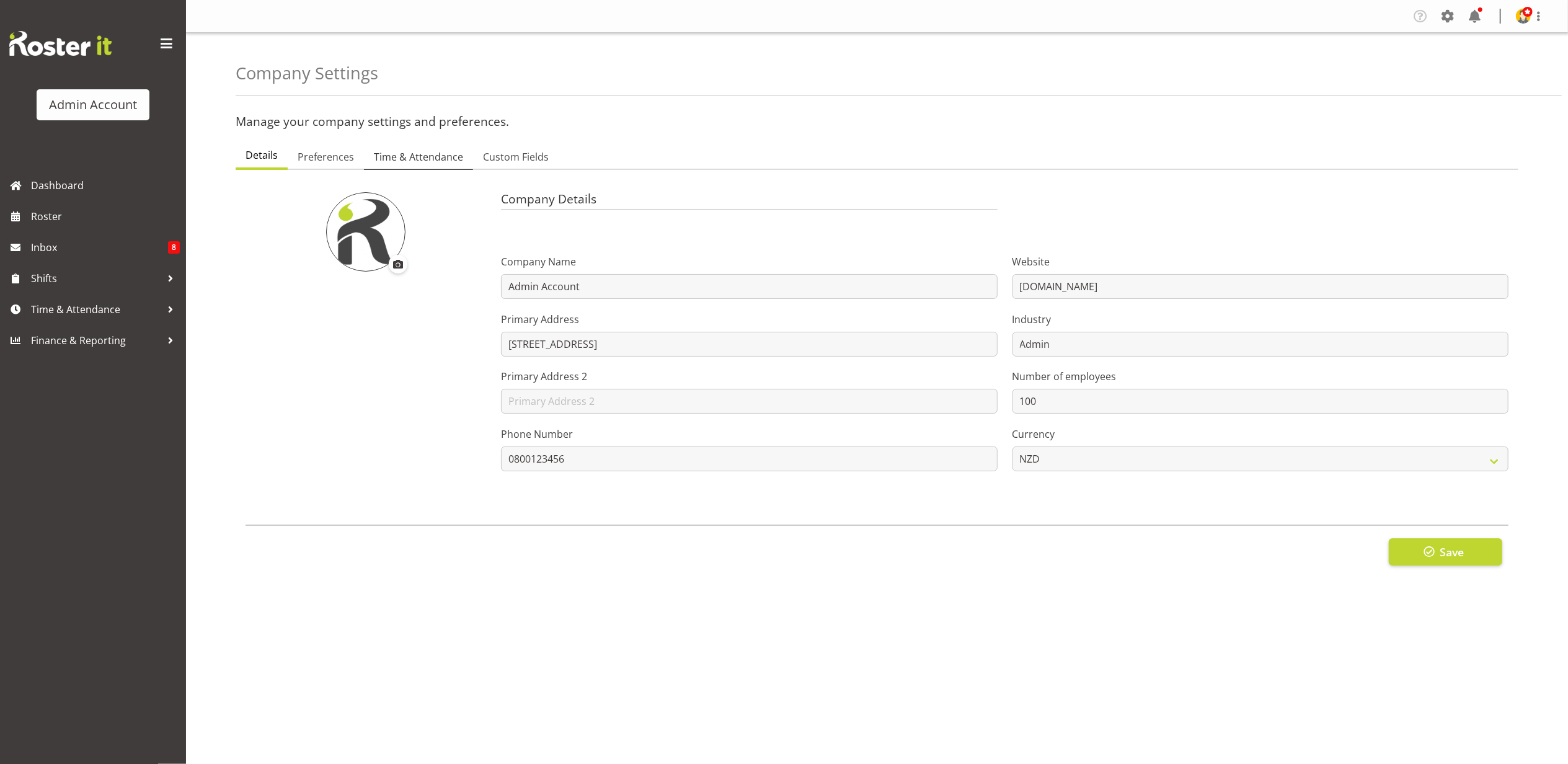
click at [413, 157] on span "Time & Attendance" at bounding box center [418, 157] width 90 height 15
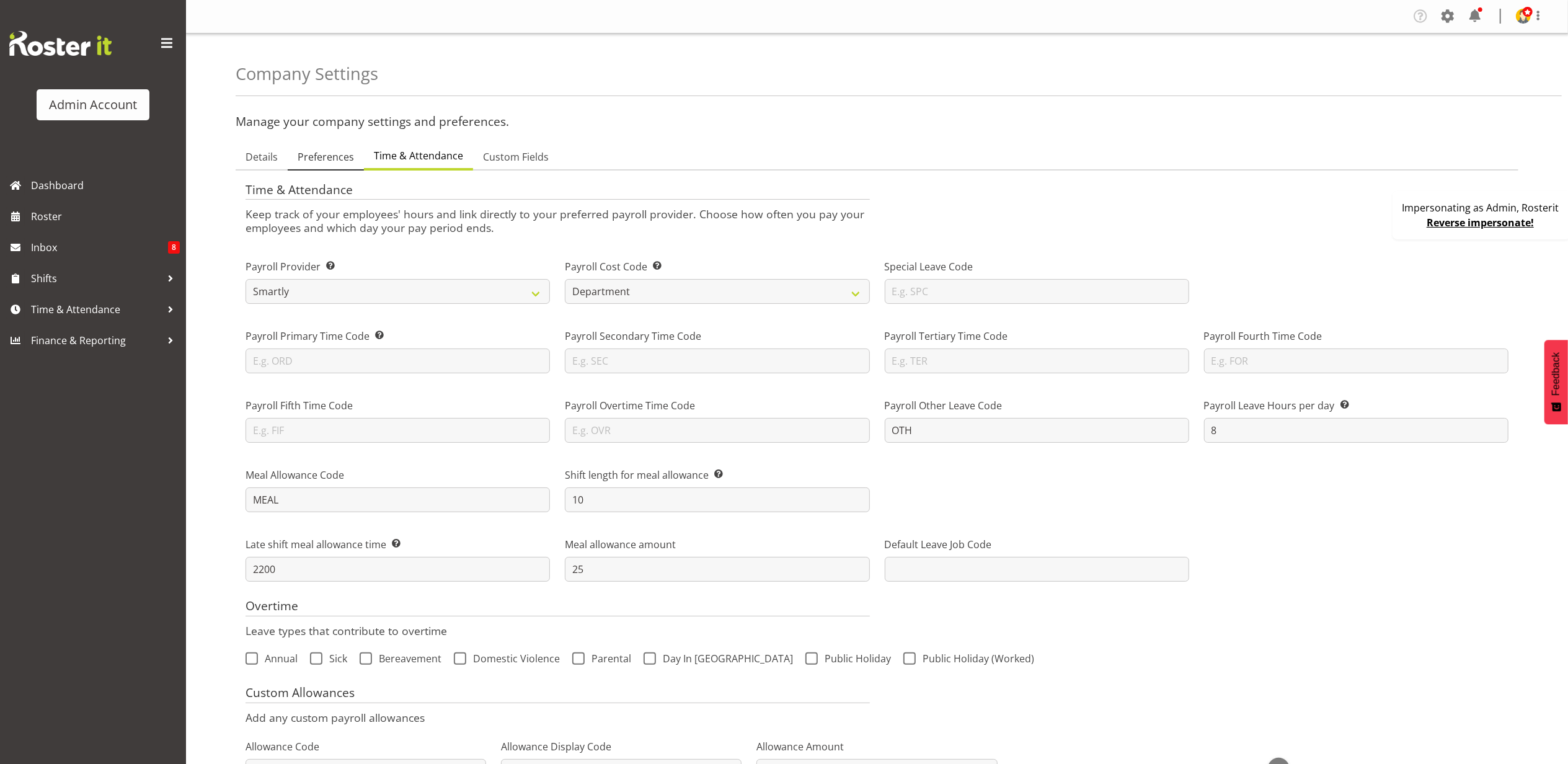
click at [332, 152] on span "Preferences" at bounding box center [326, 157] width 56 height 15
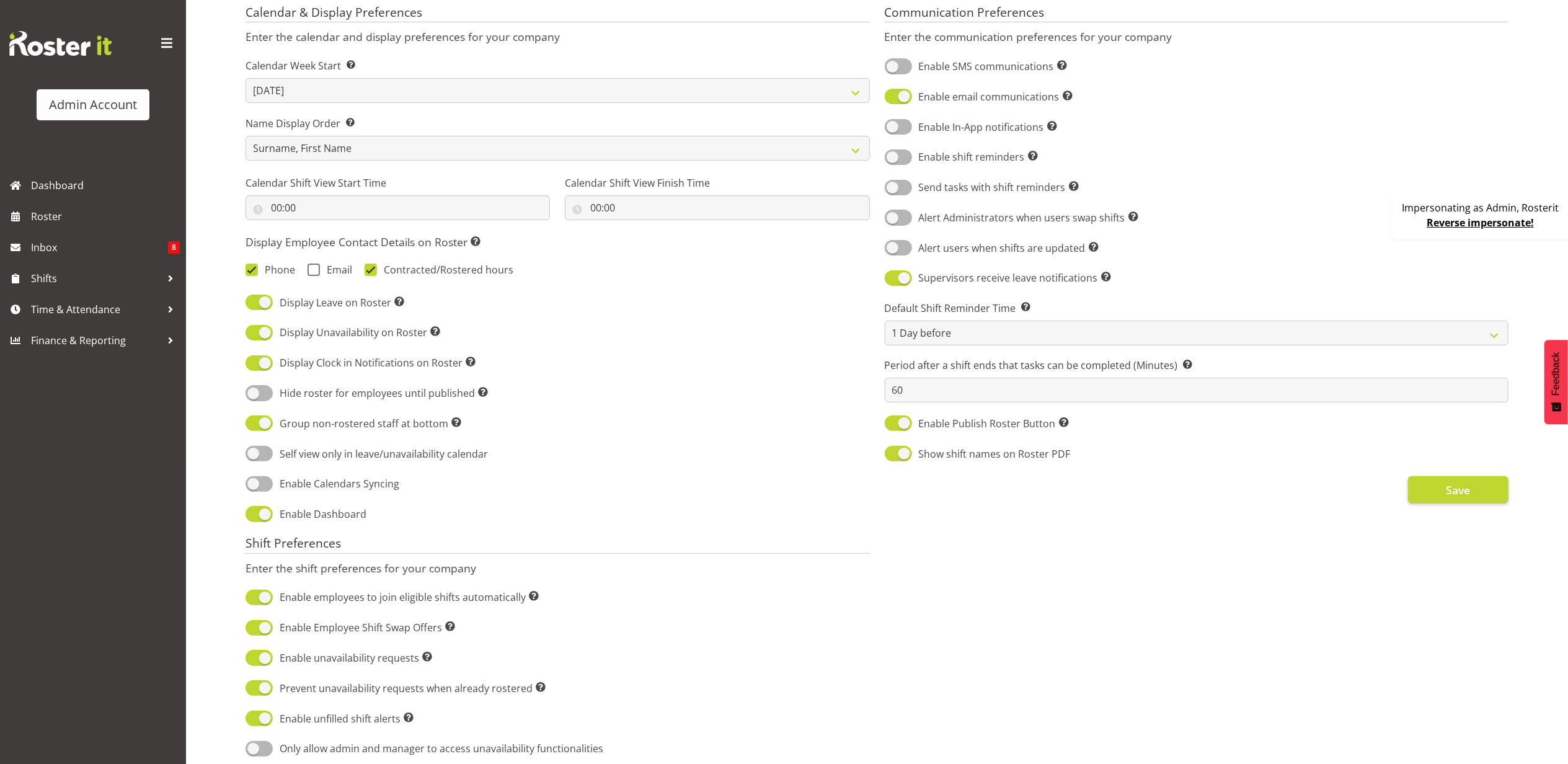
scroll to position [413, 0]
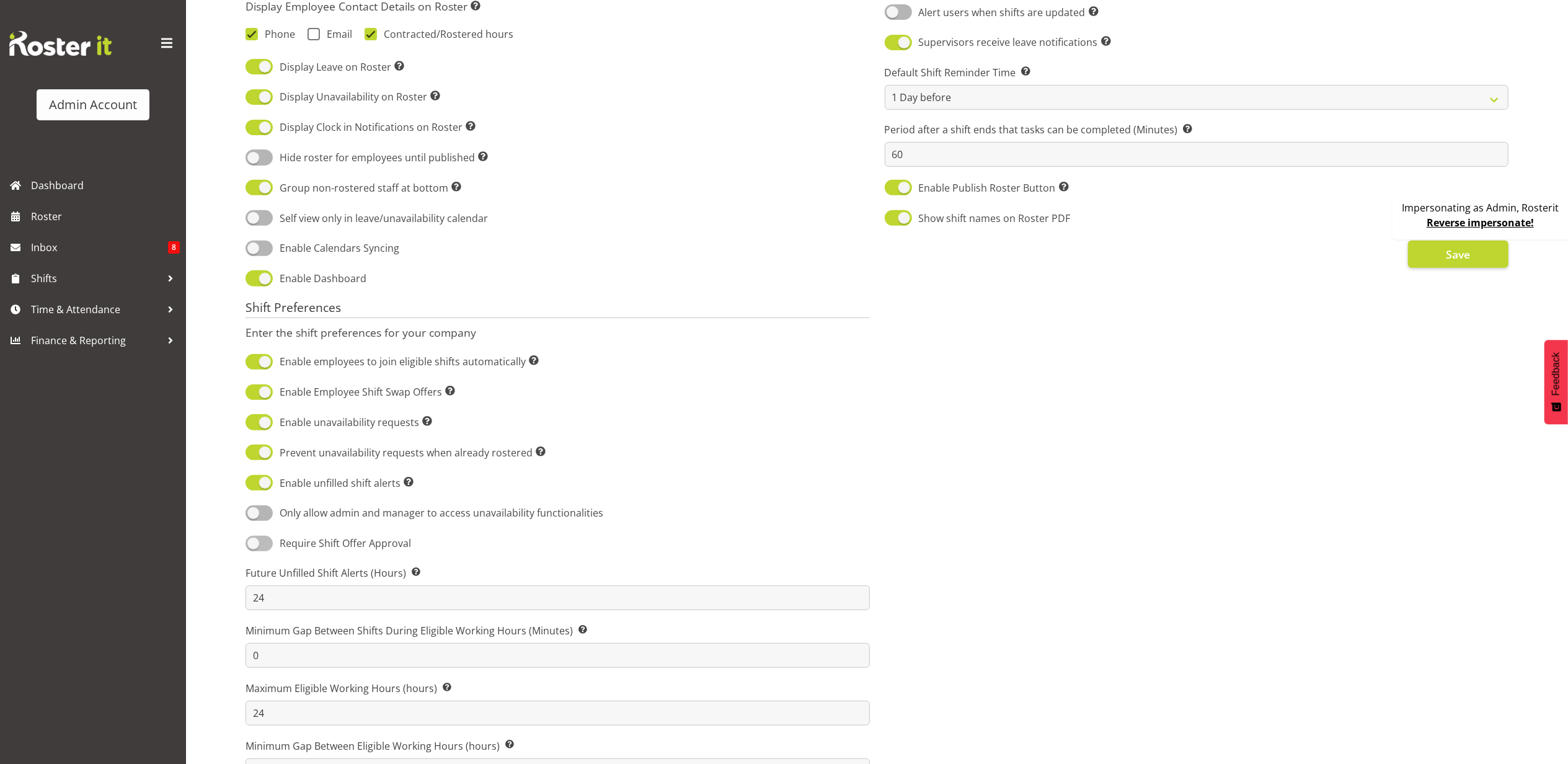
click at [262, 524] on span at bounding box center [258, 543] width 27 height 16
click at [253, 524] on input "Require Shift Offer Approval" at bounding box center [249, 543] width 8 height 8
checkbox input "true"
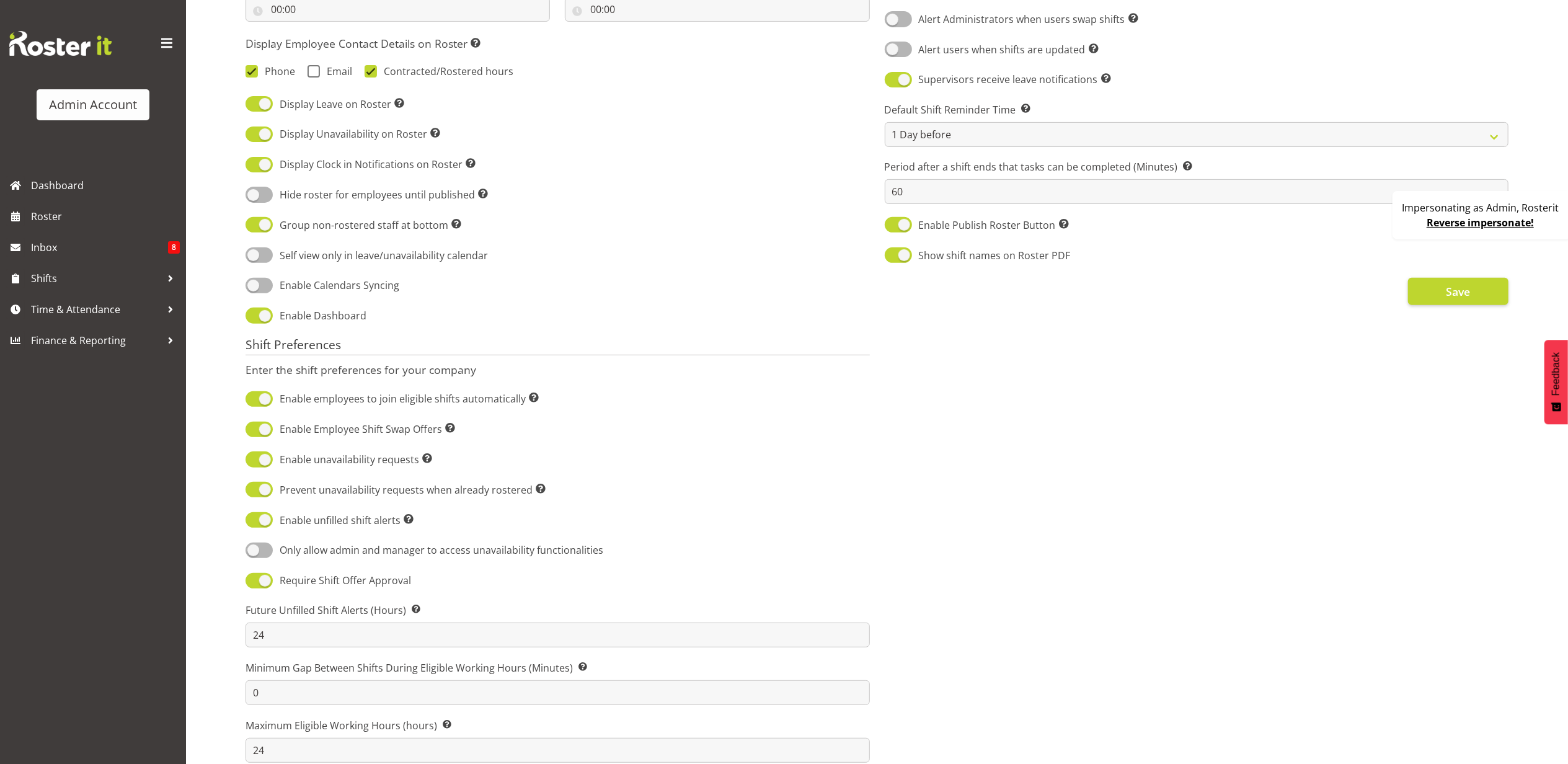
scroll to position [222, 0]
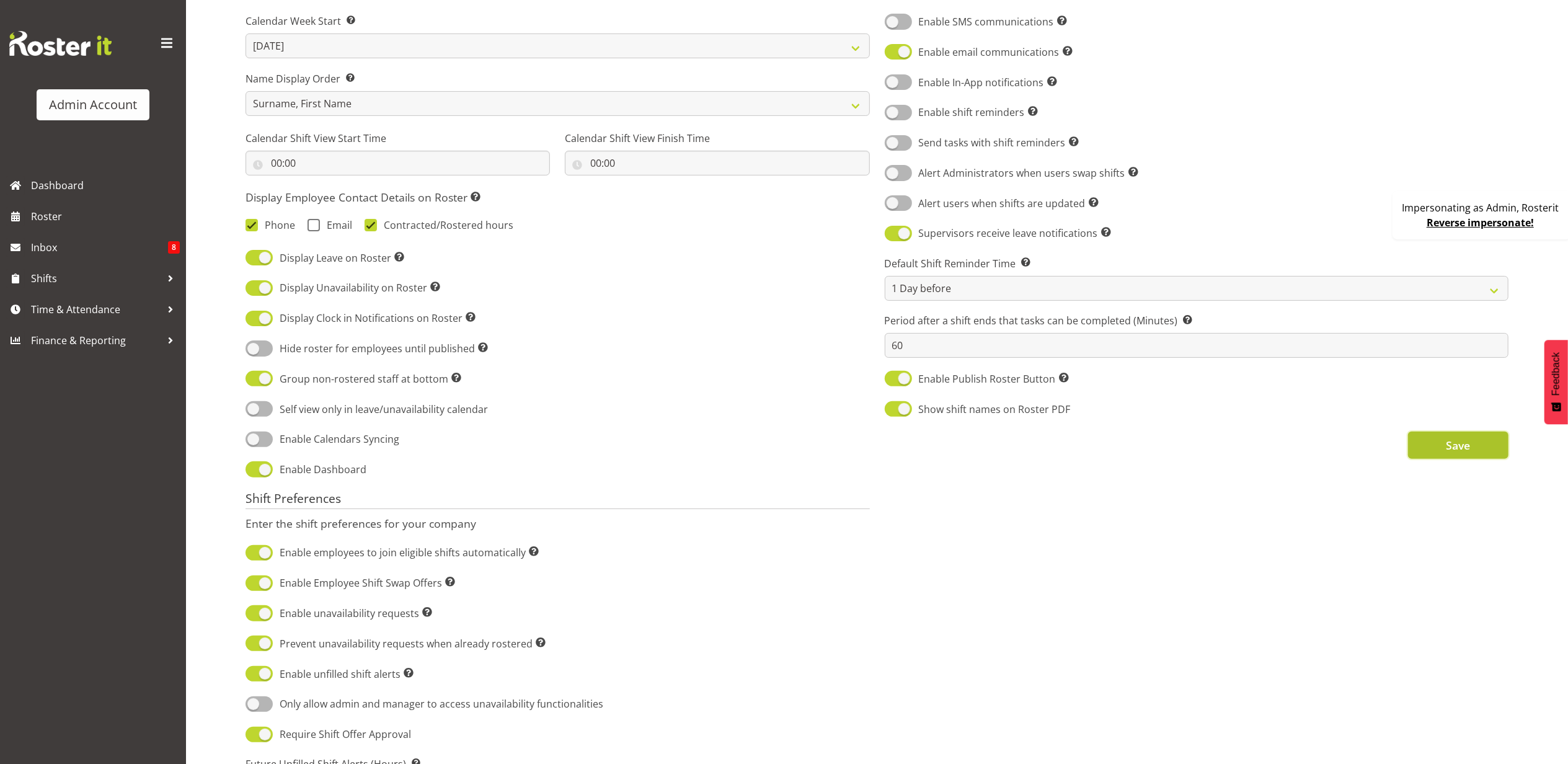
click at [767, 459] on button "Save" at bounding box center [1458, 444] width 101 height 27
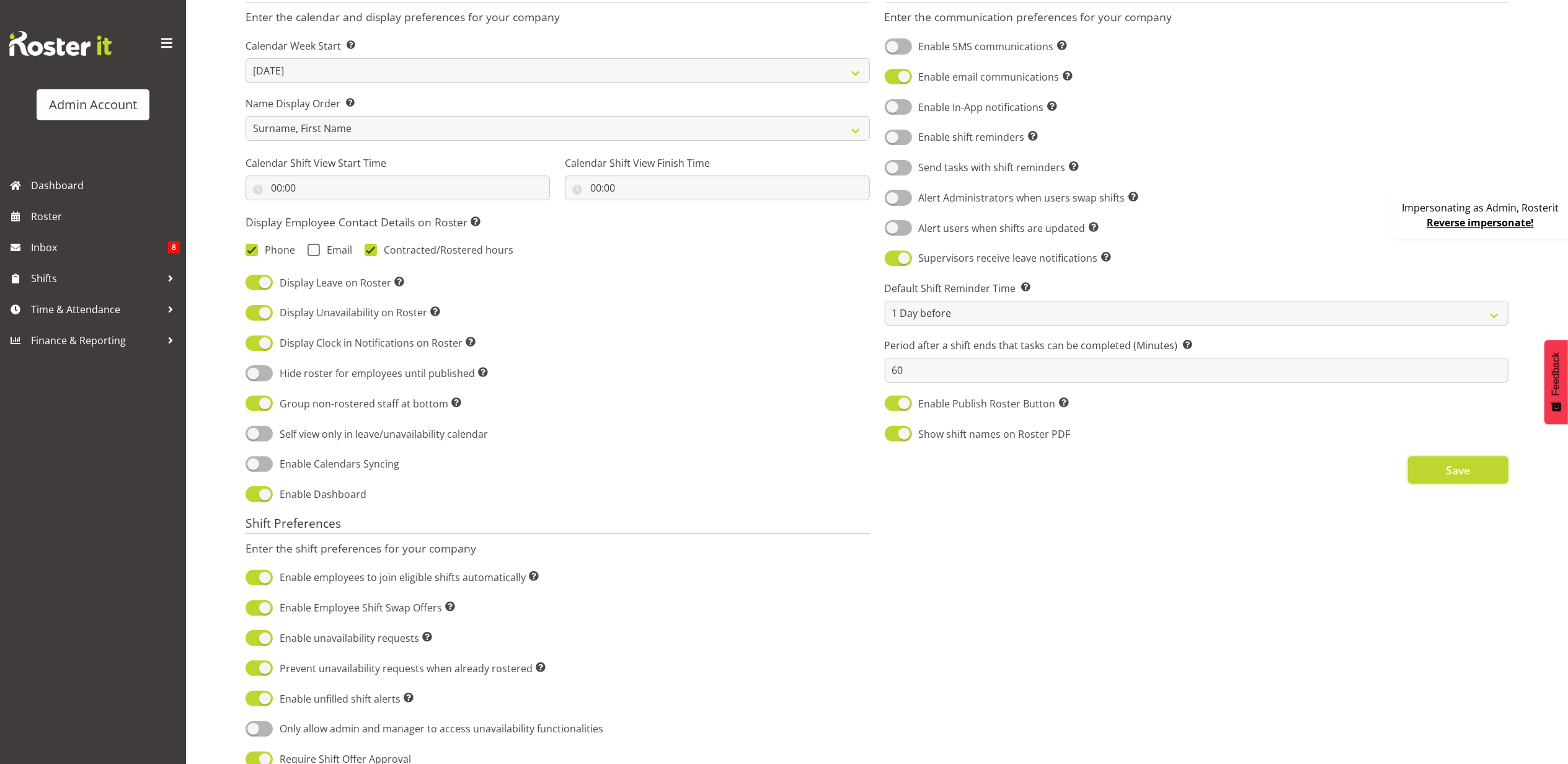
scroll to position [0, 0]
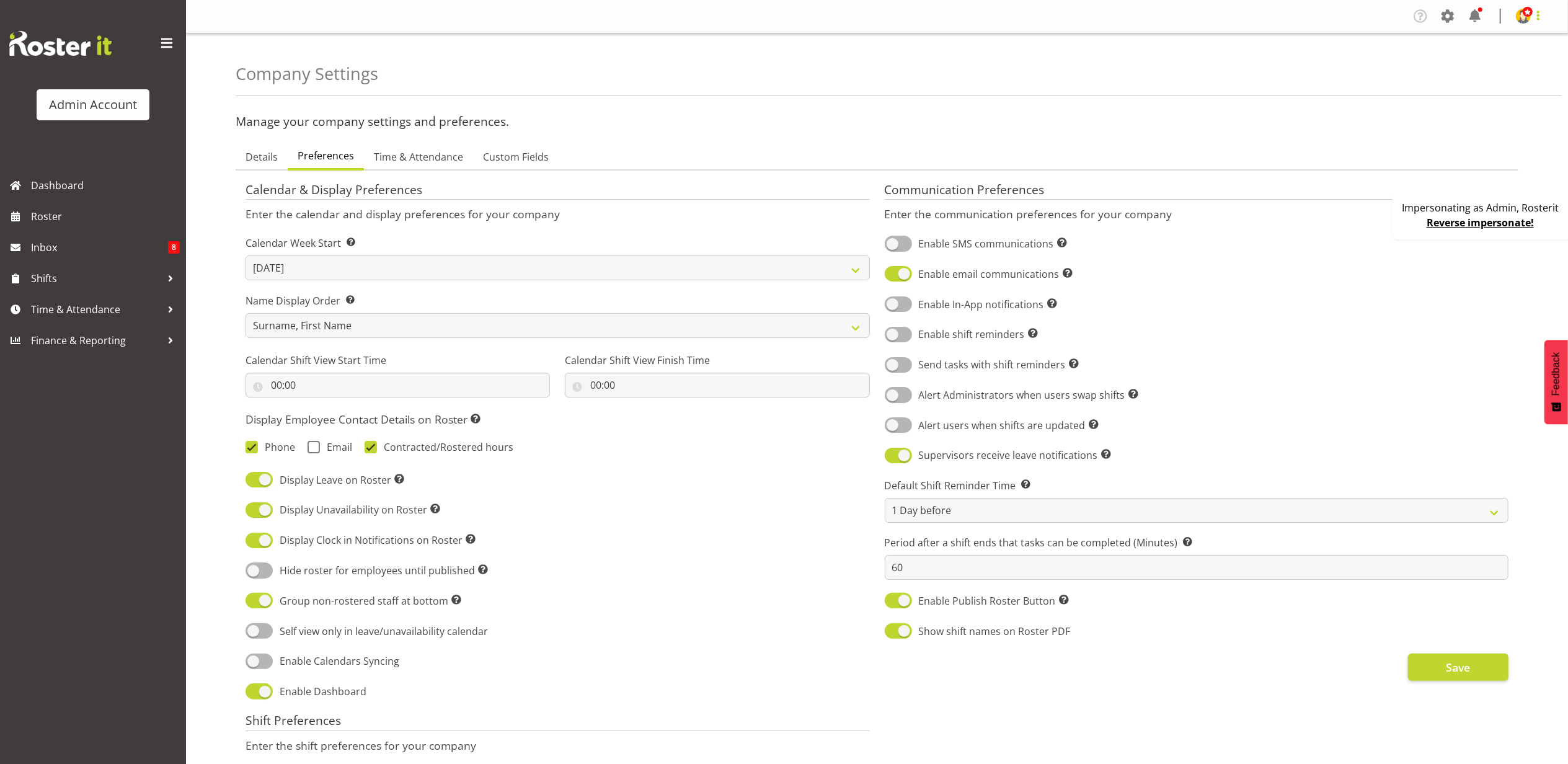
click at [767, 18] on span at bounding box center [1538, 16] width 15 height 15
click at [767, 45] on link "Profile" at bounding box center [1486, 43] width 119 height 22
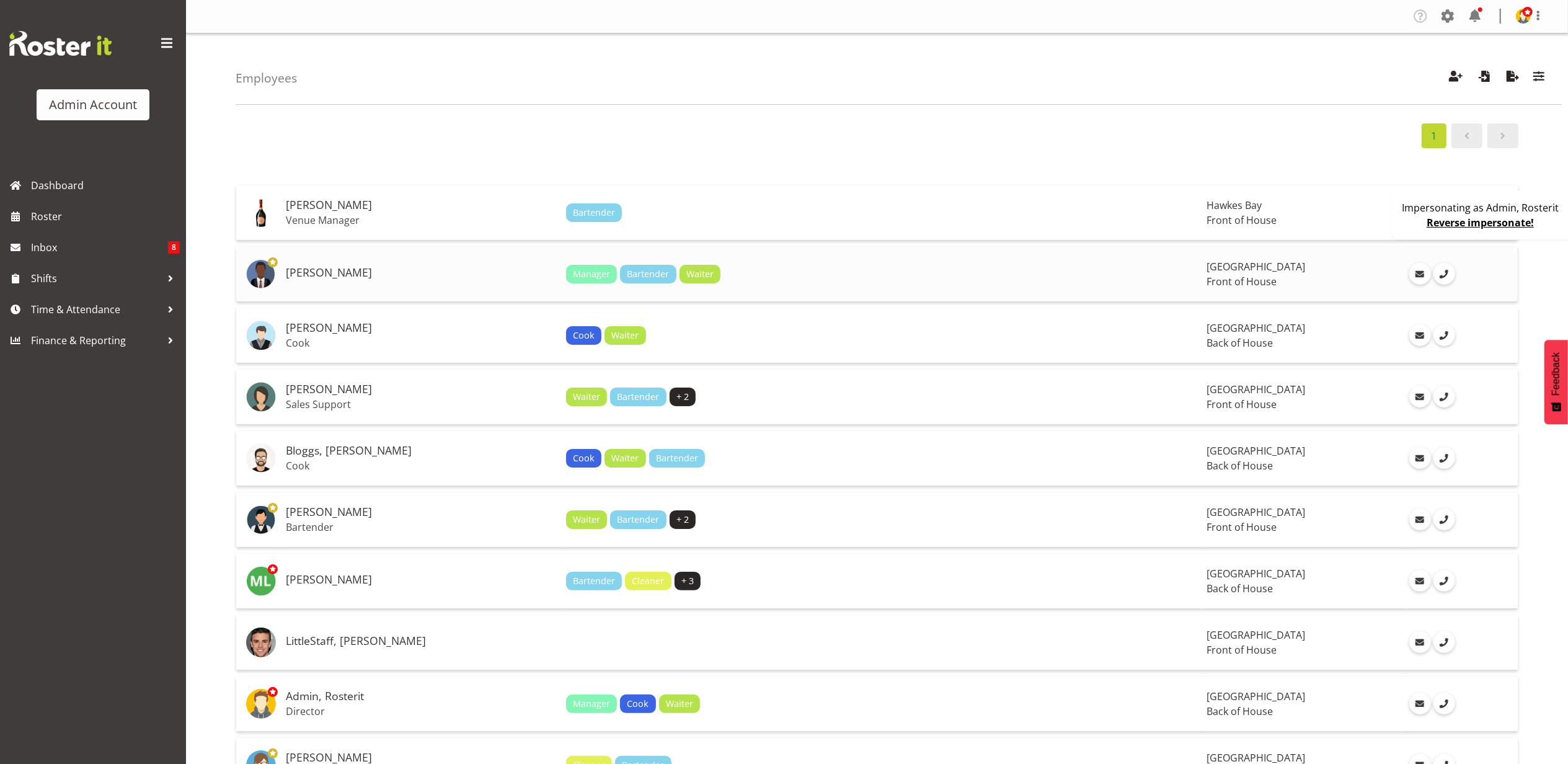
click at [1093, 277] on div "Manager Bartender Waiter" at bounding box center [882, 274] width 631 height 18
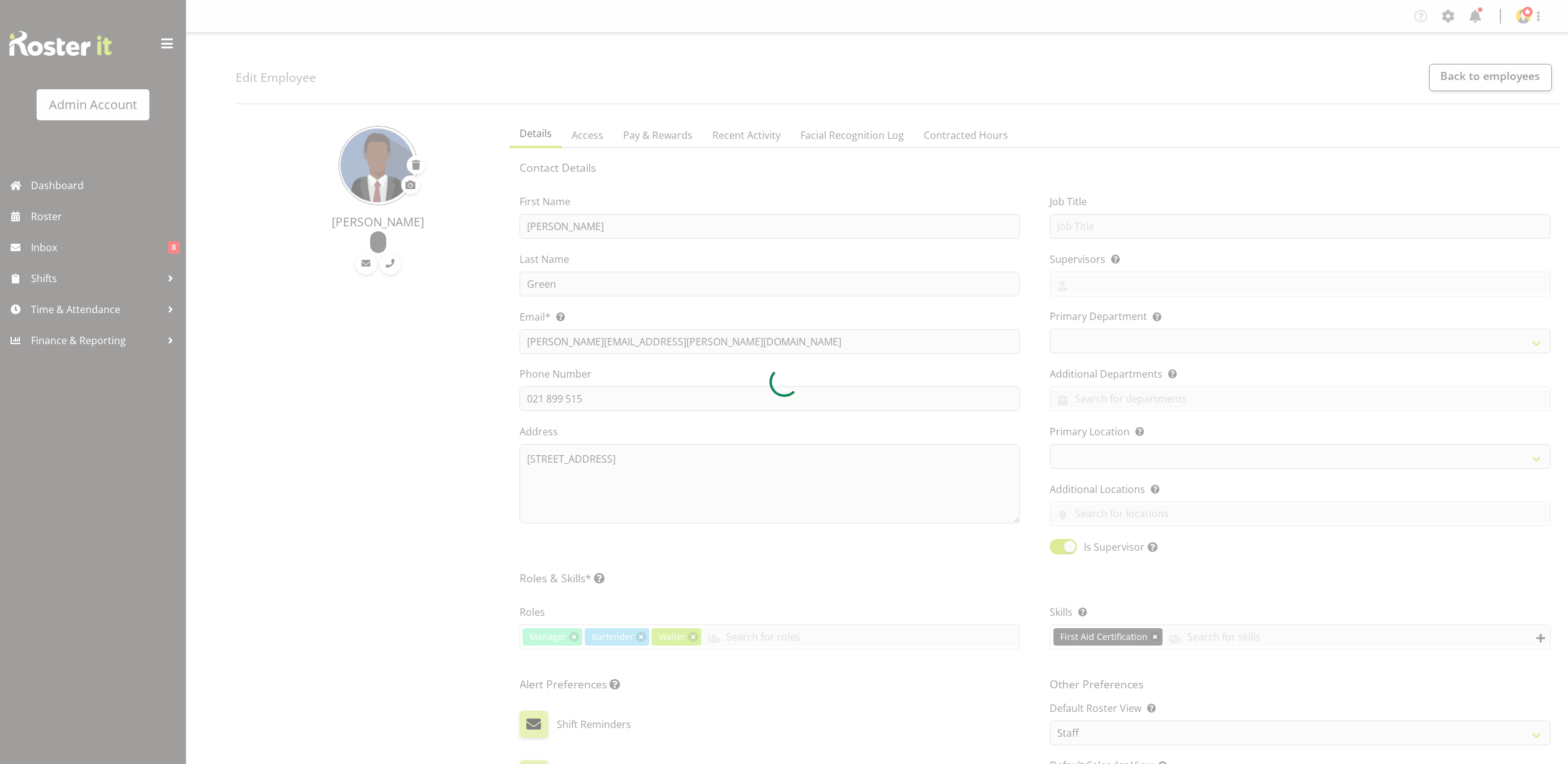
select select "TimelineWeek"
select select
select select "363"
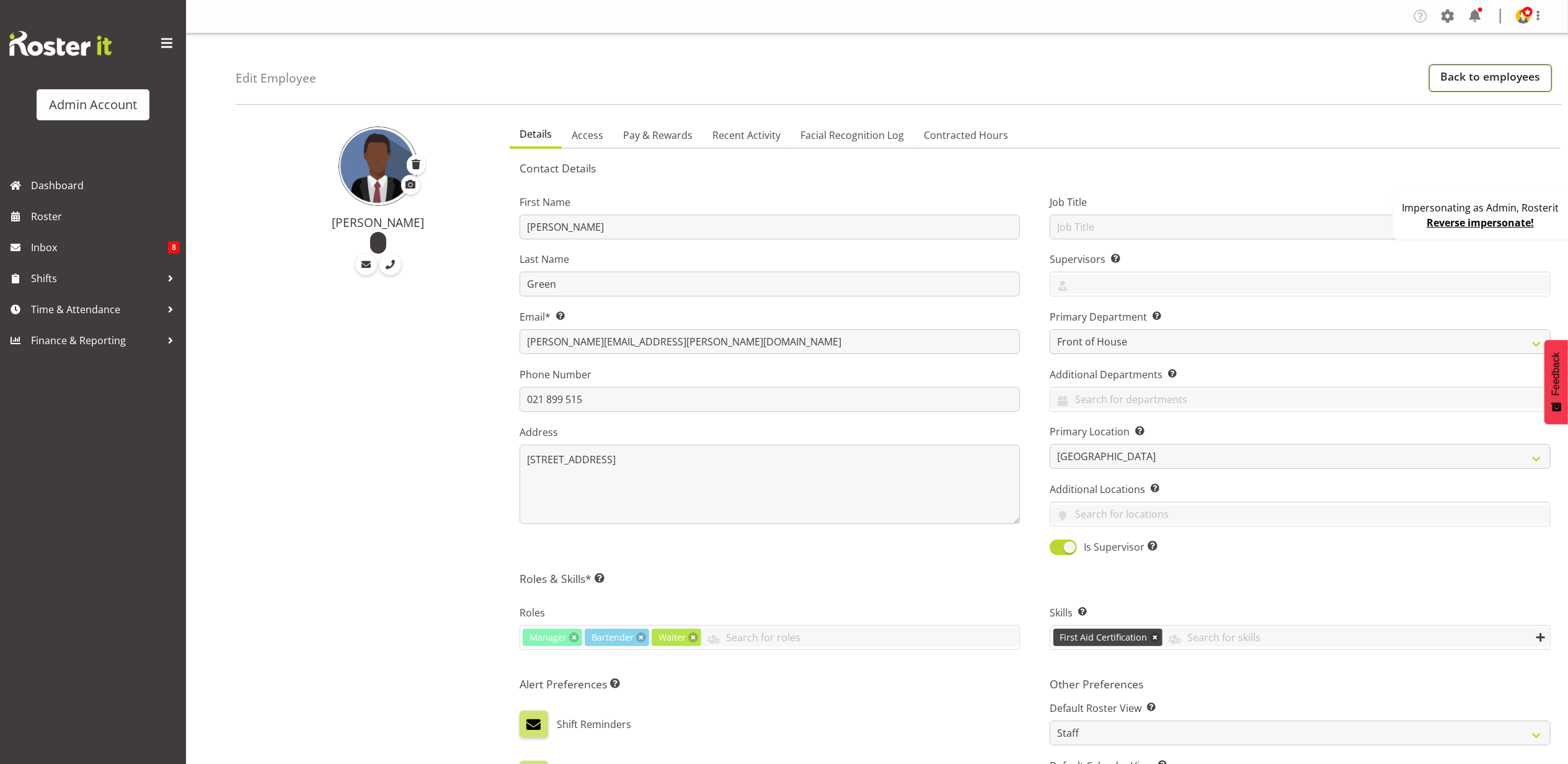
click at [1491, 76] on link "Back to employees" at bounding box center [1490, 78] width 123 height 27
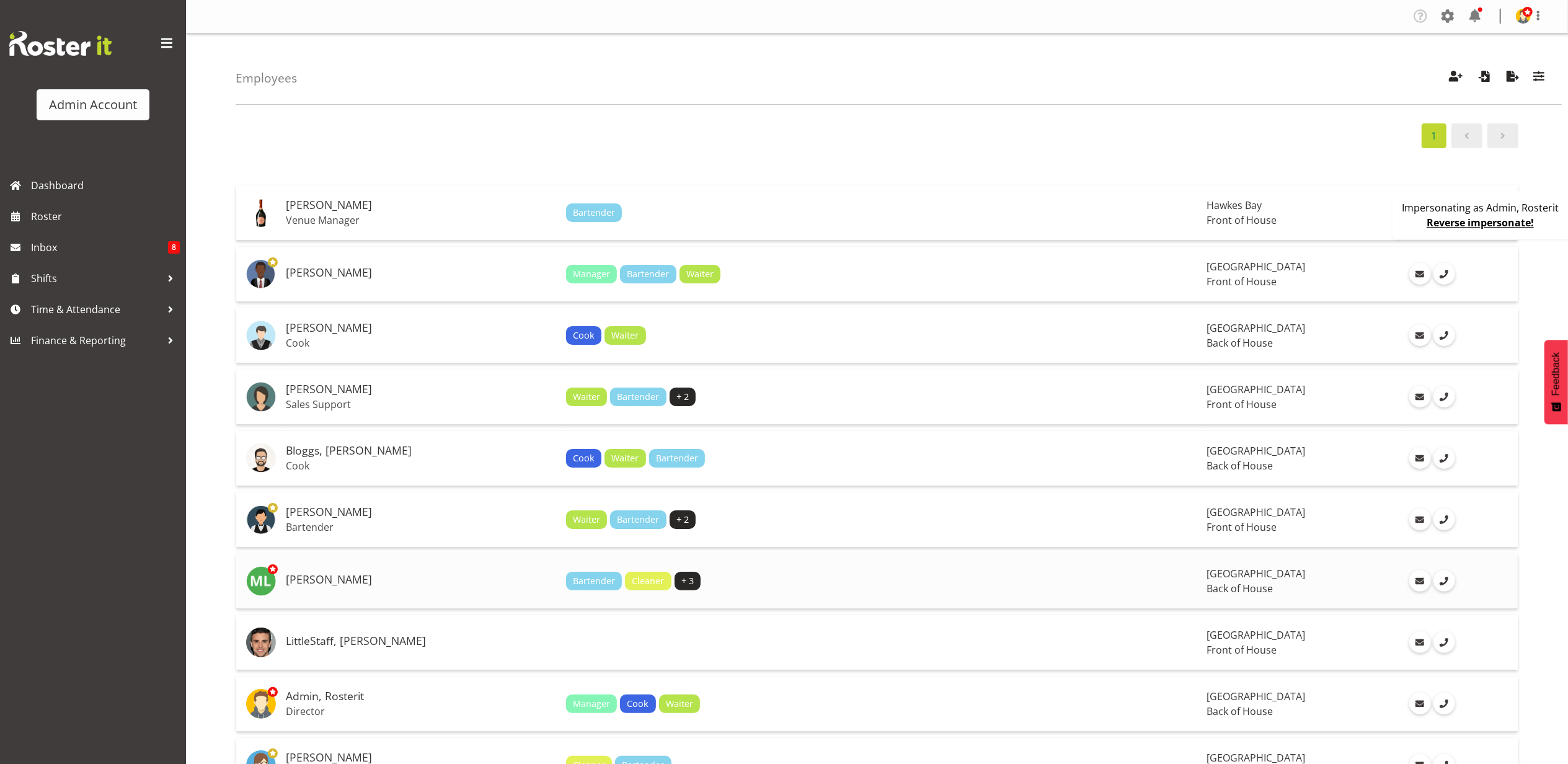
click at [908, 578] on div "Bartender Cleaner + 3" at bounding box center [882, 581] width 631 height 18
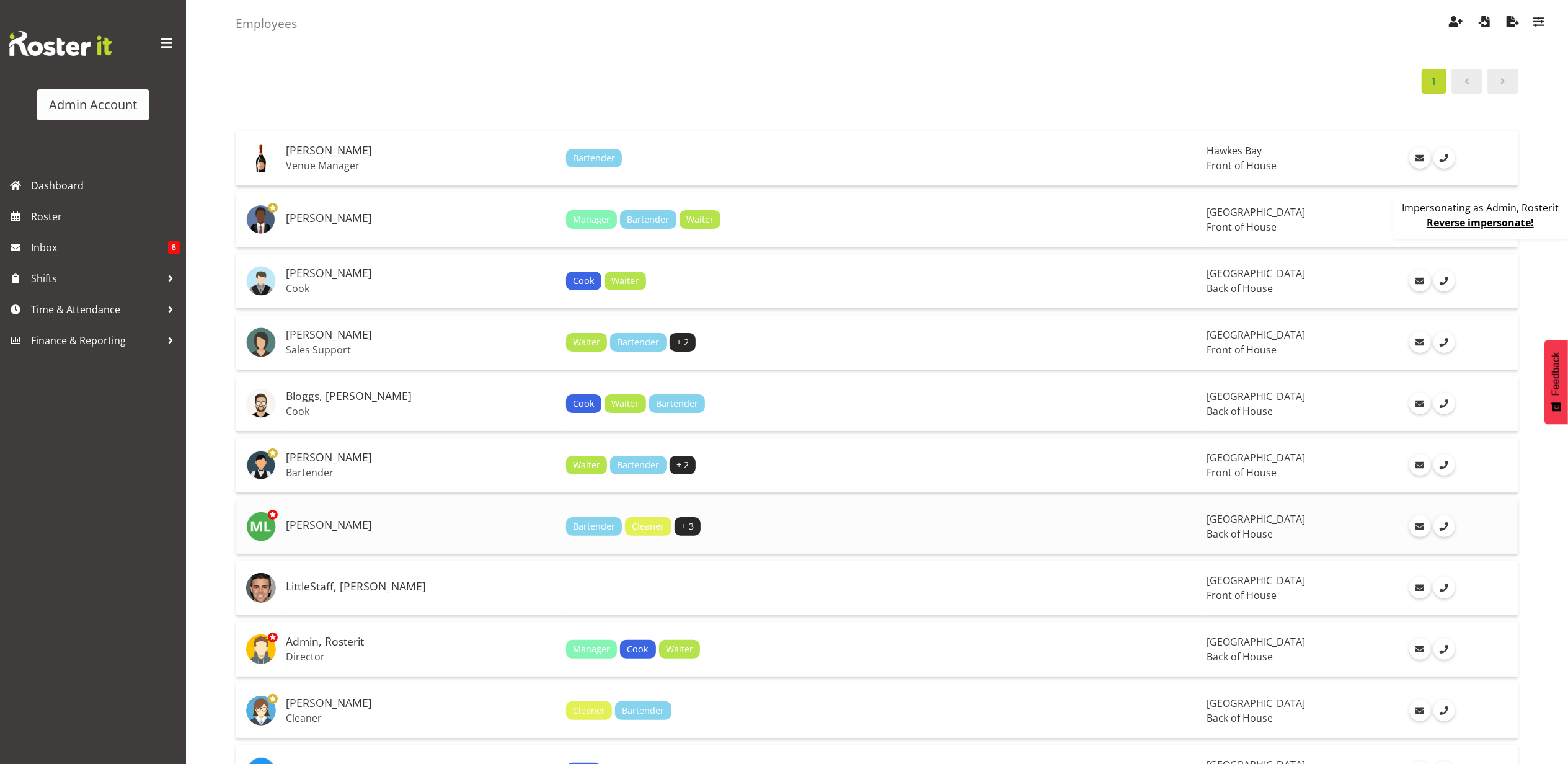
scroll to position [82, 0]
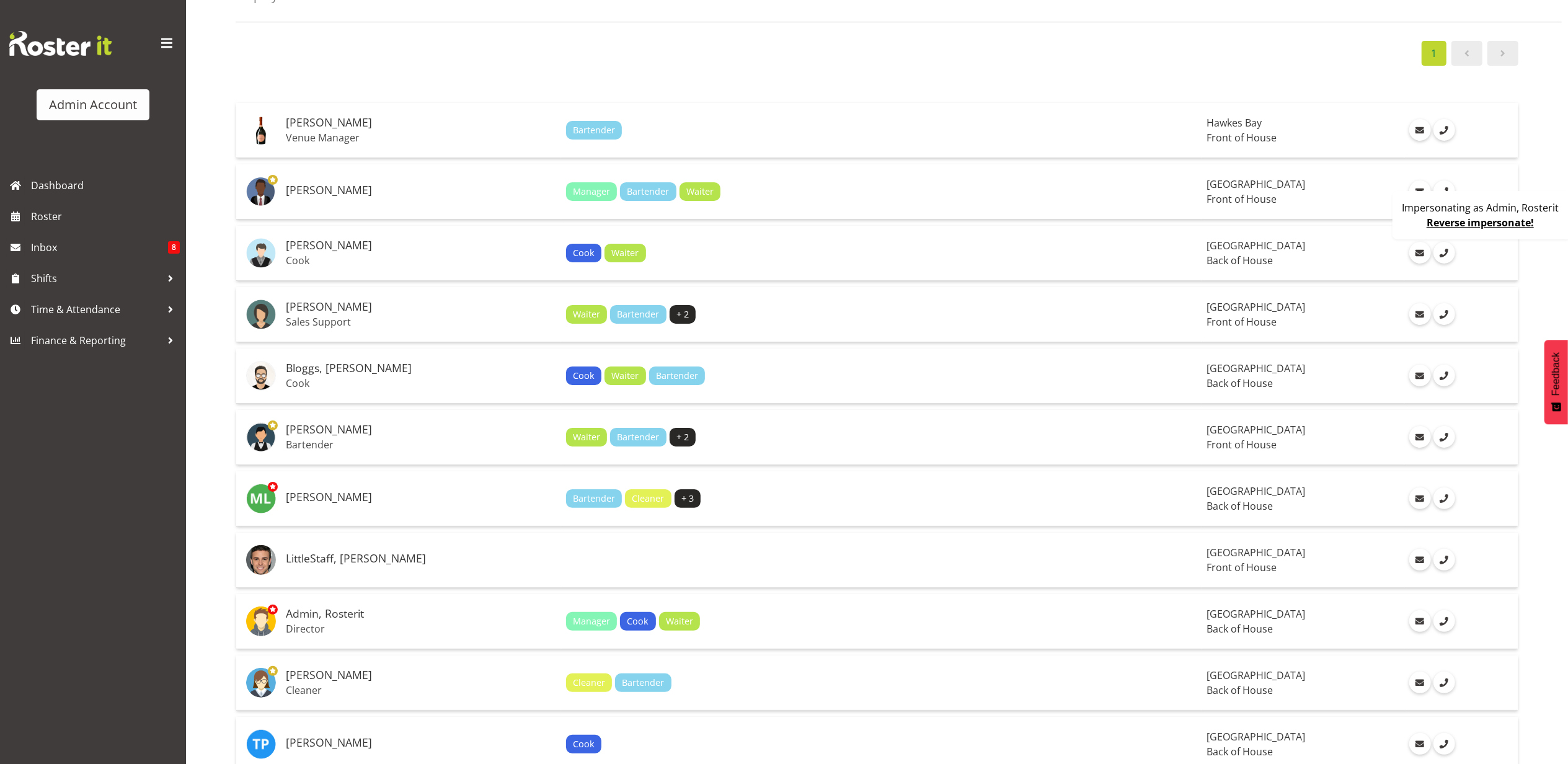
click at [1477, 227] on link "Reverse impersonate!" at bounding box center [1480, 222] width 107 height 14
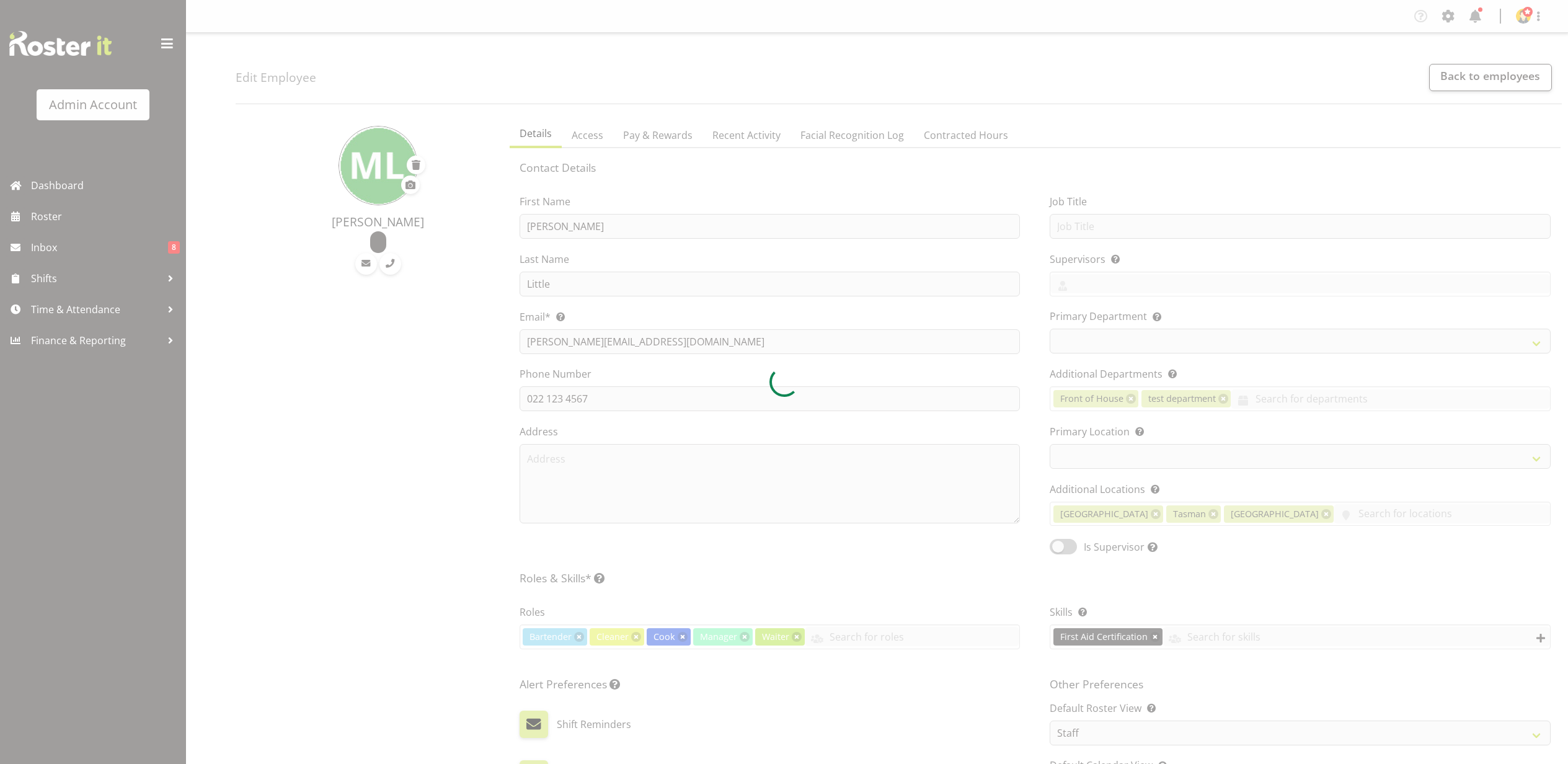
select select "TimelineWeek"
select select
select select "1"
